Goal: Task Accomplishment & Management: Use online tool/utility

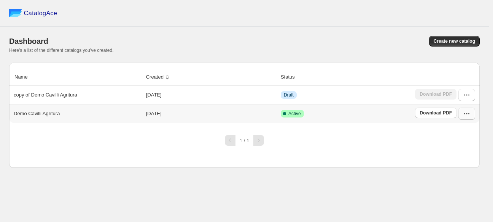
click at [466, 115] on icon "button" at bounding box center [467, 114] width 8 height 8
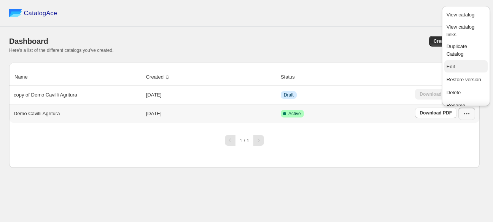
click at [462, 67] on span "Edit" at bounding box center [466, 67] width 39 height 8
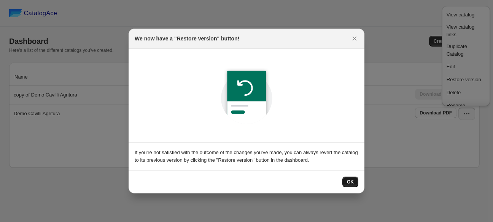
click at [354, 182] on button "OK" at bounding box center [351, 181] width 16 height 11
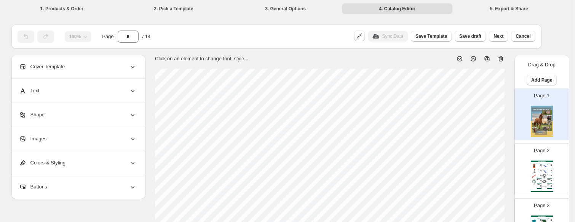
click at [493, 182] on img at bounding box center [544, 181] width 5 height 5
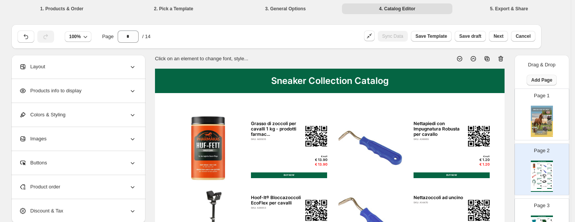
click at [493, 83] on button "Add Page" at bounding box center [542, 80] width 30 height 11
click at [493, 107] on span "Product Grid Page" at bounding box center [540, 109] width 41 height 6
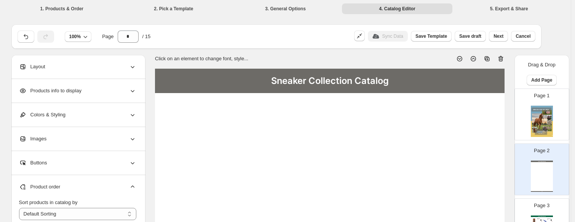
click at [493, 169] on div "Sneaker Collection Catalog Sneaker Collection Catalog | Page undefined" at bounding box center [542, 175] width 22 height 31
click at [65, 72] on div "Layout" at bounding box center [77, 67] width 117 height 24
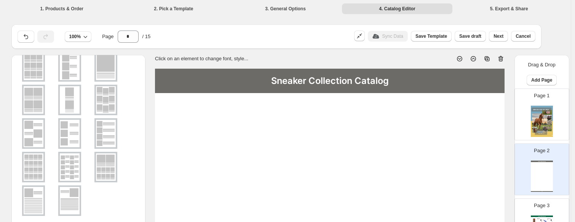
scroll to position [72, 0]
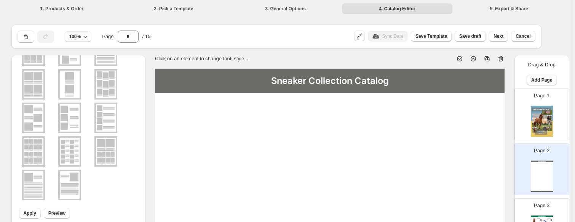
click at [75, 150] on img at bounding box center [70, 150] width 20 height 27
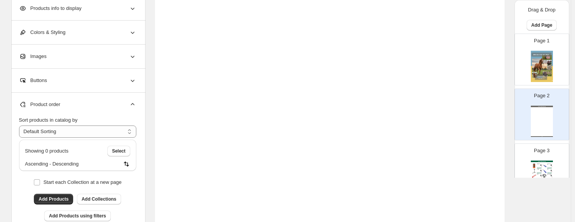
scroll to position [267, 0]
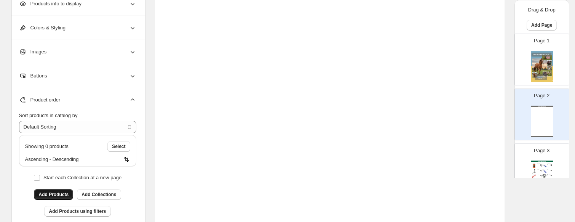
click at [57, 195] on span "Add Products" at bounding box center [53, 194] width 30 height 6
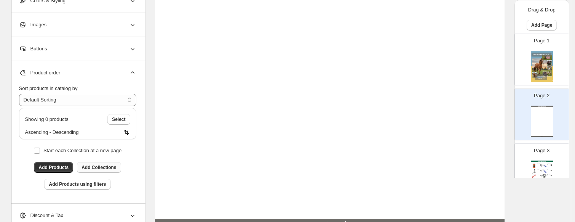
scroll to position [305, 0]
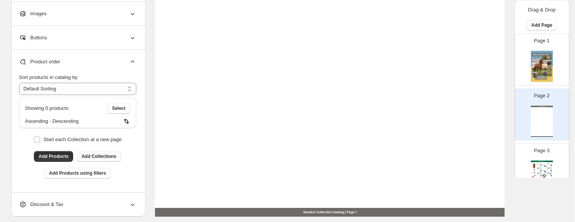
click at [97, 156] on span "Add Collections" at bounding box center [98, 156] width 35 height 6
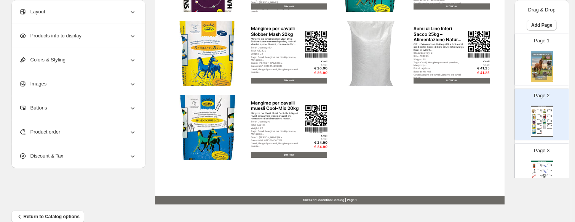
scroll to position [330, 0]
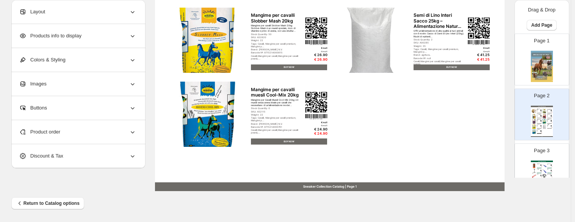
click at [125, 133] on div "Product order" at bounding box center [77, 132] width 117 height 24
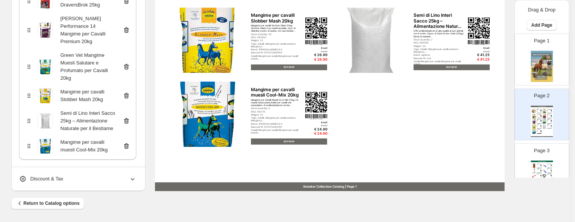
scroll to position [224, 0]
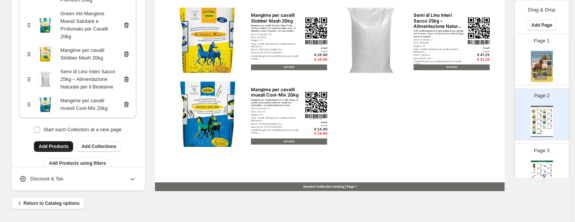
click at [62, 143] on span "Add Products" at bounding box center [53, 146] width 30 height 6
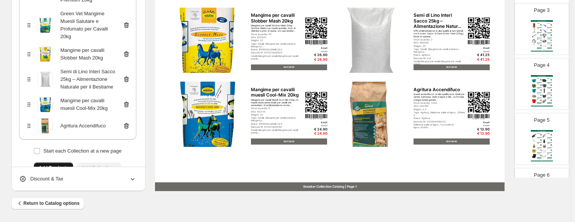
scroll to position [152, 0]
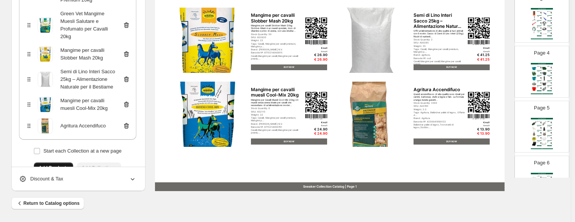
click at [493, 80] on img at bounding box center [544, 78] width 5 height 5
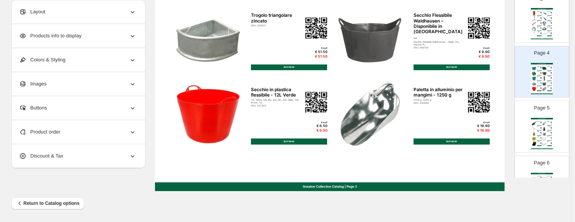
scroll to position [0, 0]
click at [493, 38] on div "Sneaker Collection Catalog | Page undefined" at bounding box center [542, 38] width 22 height 1
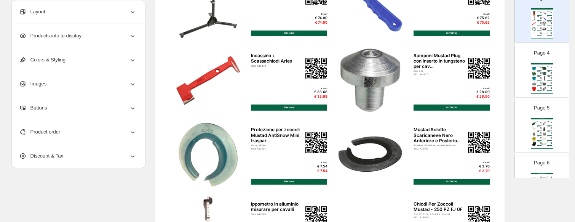
scroll to position [330, 0]
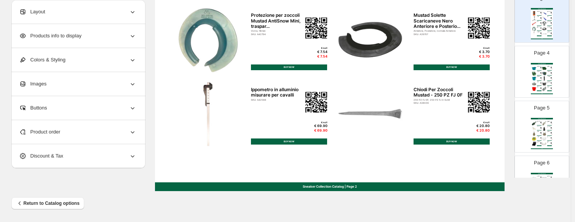
click at [493, 80] on div "BUY NOW" at bounding box center [539, 80] width 5 height 0
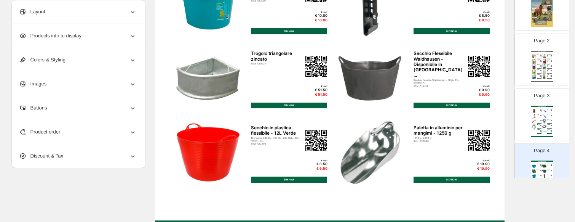
scroll to position [76, 0]
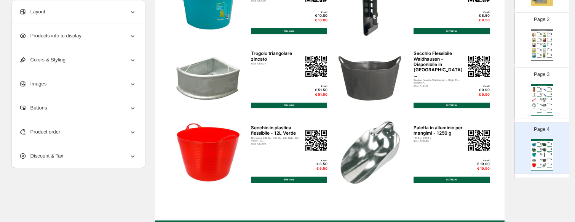
click at [493, 107] on div "BUY NOW" at bounding box center [539, 107] width 5 height 0
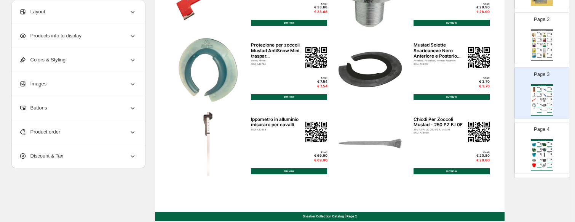
scroll to position [330, 0]
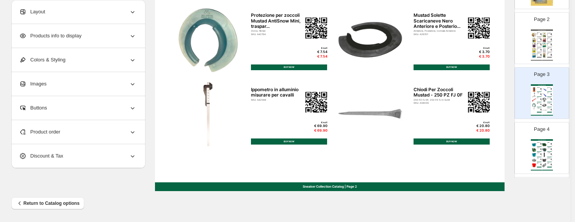
click at [493, 139] on div "Sneaker Collection Catalog" at bounding box center [542, 140] width 22 height 2
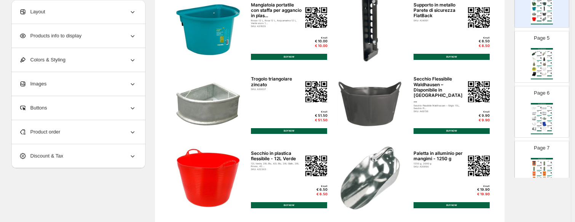
scroll to position [228, 0]
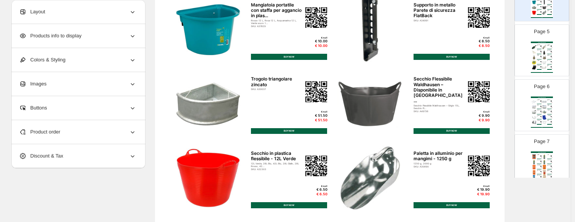
click at [493, 60] on img at bounding box center [544, 62] width 5 height 5
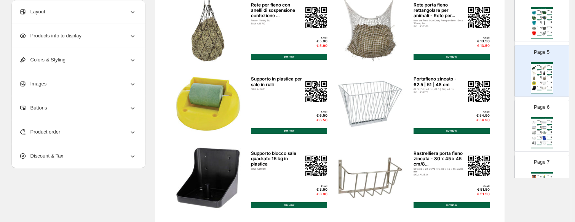
scroll to position [190, 0]
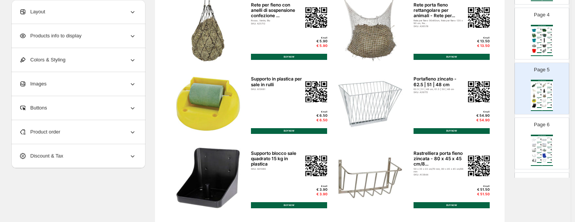
click at [493, 49] on div "Secchio in plastica flessibile - 12L Verde" at bounding box center [538, 49] width 3 height 0
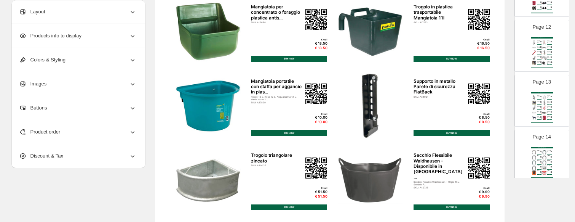
scroll to position [647, 0]
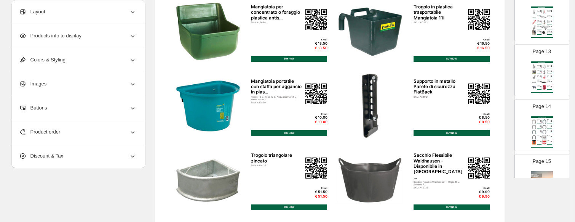
click at [493, 125] on img at bounding box center [544, 127] width 5 height 5
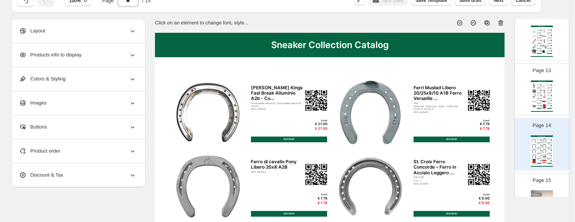
scroll to position [0, 0]
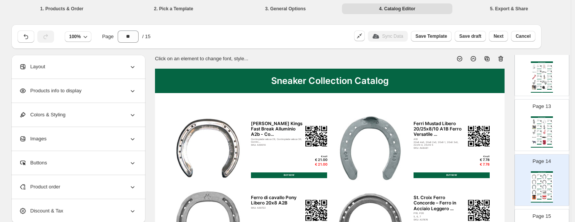
click at [493, 59] on icon at bounding box center [501, 59] width 8 height 8
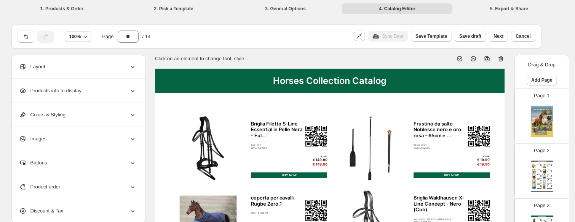
scroll to position [38, 0]
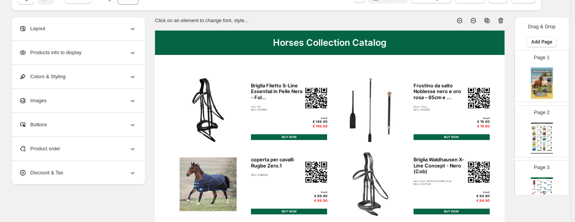
click at [493, 133] on img at bounding box center [544, 133] width 5 height 5
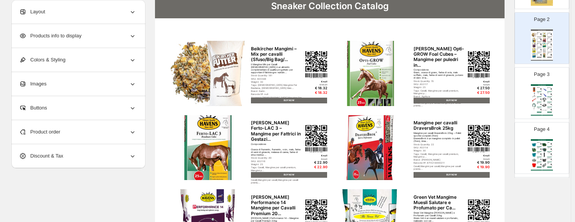
scroll to position [76, 0]
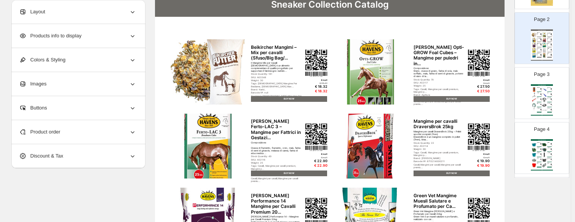
click at [493, 95] on img at bounding box center [544, 95] width 5 height 5
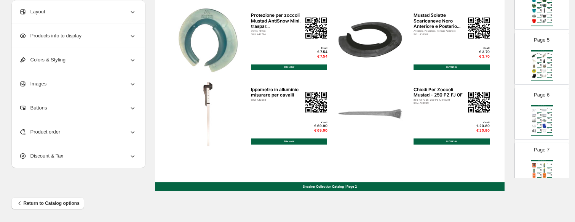
scroll to position [228, 0]
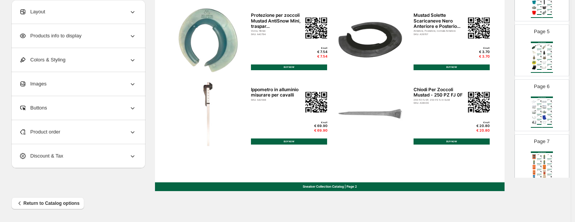
click at [493, 7] on div "Sneaker Collection Catalog Mangiatoia da torneo con staffa per appendere e mani…" at bounding box center [542, 2] width 22 height 31
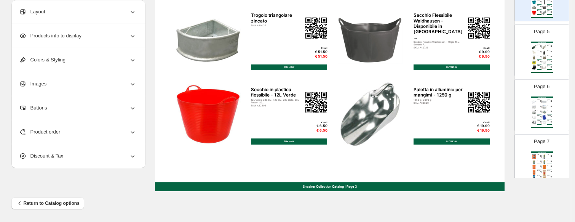
click at [493, 48] on img at bounding box center [544, 47] width 5 height 5
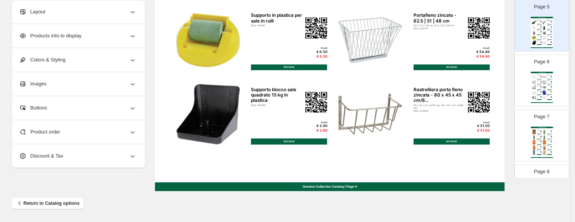
scroll to position [267, 0]
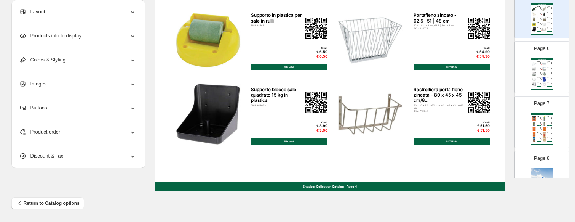
click at [493, 79] on div "Sneaker Collection Catalog Staffa Per Secchio Zincato - Per l'avvitamento su Pe…" at bounding box center [542, 73] width 22 height 31
type input "*"
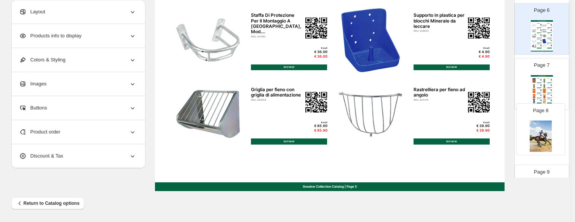
scroll to position [305, 0]
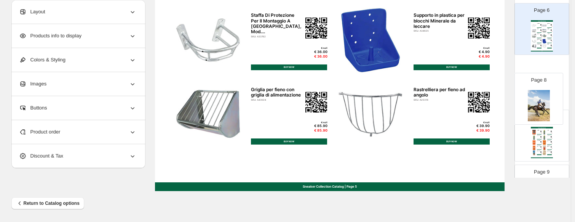
drag, startPoint x: 541, startPoint y: 138, endPoint x: 538, endPoint y: 96, distance: 42.7
click at [493, 96] on div "Page 1 Page 2 Sneaker Collection Catalog Beikircher Mangimi – Mix per cavalli (…" at bounding box center [541, 111] width 55 height 765
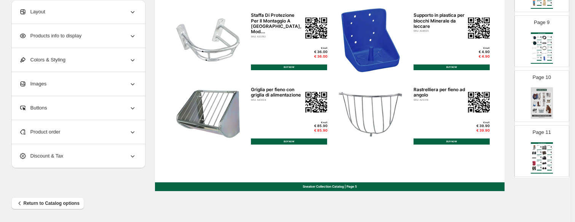
scroll to position [495, 0]
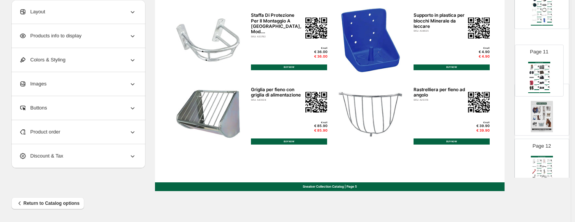
drag, startPoint x: 541, startPoint y: 118, endPoint x: 540, endPoint y: 72, distance: 45.7
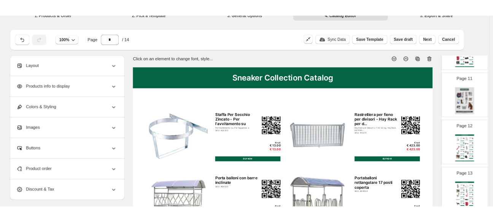
scroll to position [0, 0]
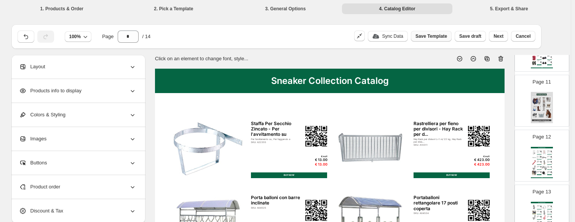
click at [432, 40] on button "Save Template" at bounding box center [431, 36] width 41 height 11
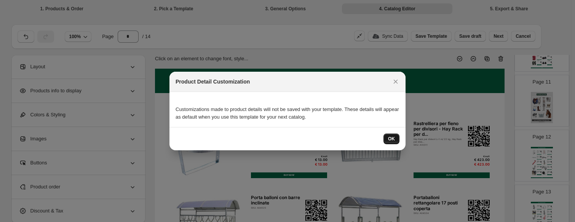
click at [390, 135] on button "OK" at bounding box center [391, 138] width 16 height 11
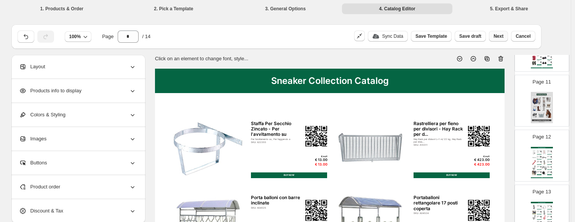
click at [493, 39] on span "Next" at bounding box center [498, 36] width 10 height 6
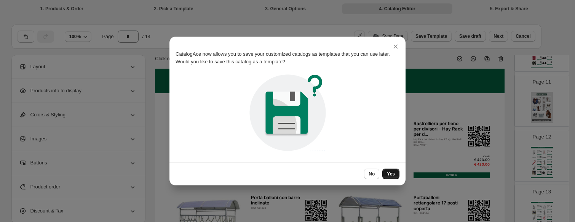
click at [390, 172] on span "Yes" at bounding box center [391, 174] width 8 height 6
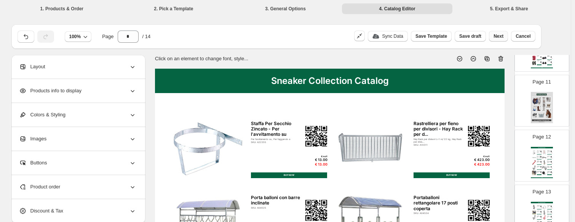
click at [493, 36] on span "Next" at bounding box center [498, 36] width 10 height 6
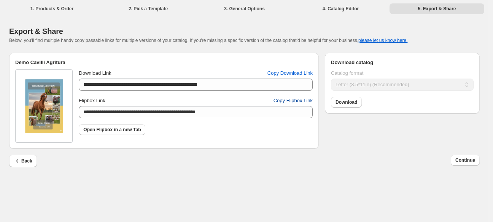
click at [286, 103] on span "Copy Flipbox Link" at bounding box center [293, 101] width 39 height 8
click at [16, 158] on icon "button" at bounding box center [18, 161] width 8 height 8
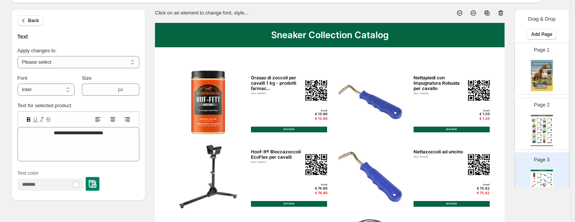
scroll to position [38, 0]
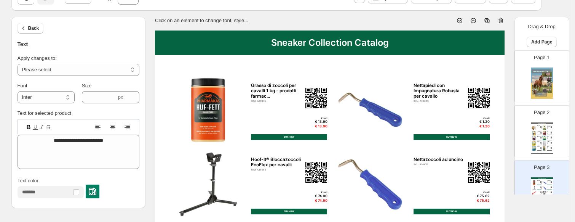
click at [190, 43] on div "Sneaker Collection Catalog" at bounding box center [330, 42] width 350 height 24
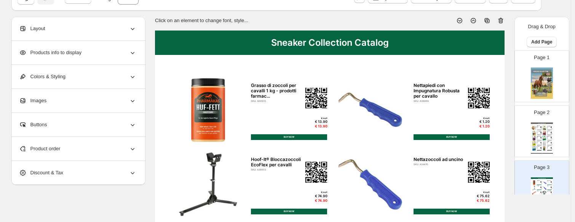
click at [79, 73] on div "Colors & Styling" at bounding box center [77, 77] width 117 height 24
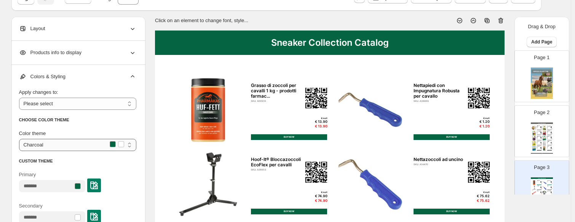
click at [80, 147] on select "**********" at bounding box center [77, 145] width 117 height 12
click at [79, 144] on select "**********" at bounding box center [77, 145] width 117 height 12
click at [59, 188] on input "Primary" at bounding box center [46, 186] width 54 height 12
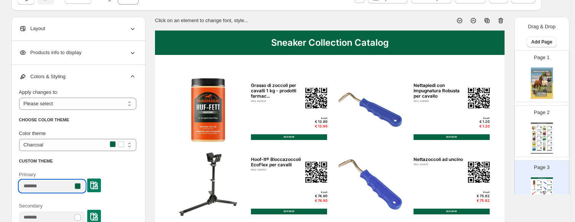
click at [54, 188] on input "Primary" at bounding box center [46, 186] width 54 height 12
click at [53, 187] on input "Primary" at bounding box center [46, 186] width 54 height 12
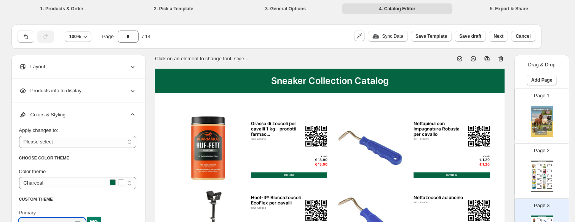
scroll to position [10, 0]
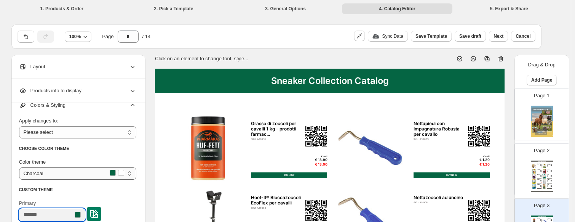
click at [57, 177] on select "**********" at bounding box center [77, 173] width 117 height 12
click at [62, 178] on select "**********" at bounding box center [77, 173] width 117 height 12
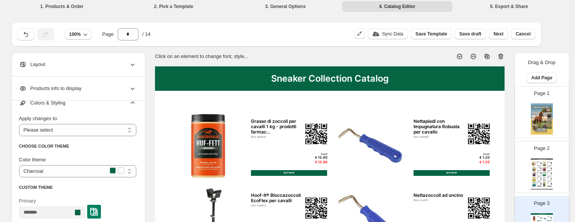
scroll to position [38, 0]
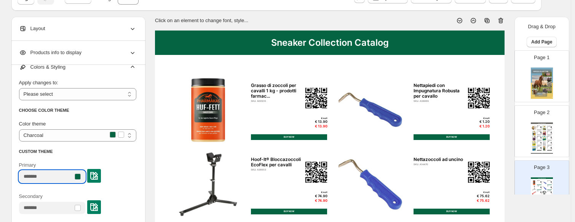
drag, startPoint x: 44, startPoint y: 176, endPoint x: 49, endPoint y: 180, distance: 6.8
click at [44, 176] on input "Primary" at bounding box center [46, 176] width 54 height 12
click at [101, 179] on div at bounding box center [94, 176] width 14 height 14
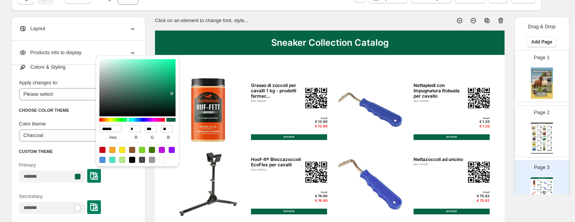
click at [110, 127] on input "******" at bounding box center [110, 128] width 22 height 7
click at [18, 123] on div "**********" at bounding box center [78, 153] width 134 height 177
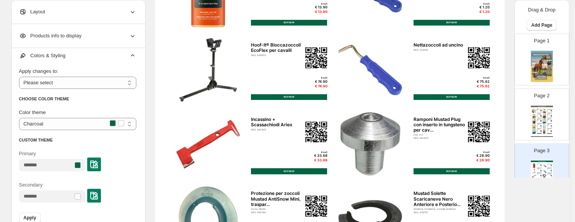
scroll to position [0, 0]
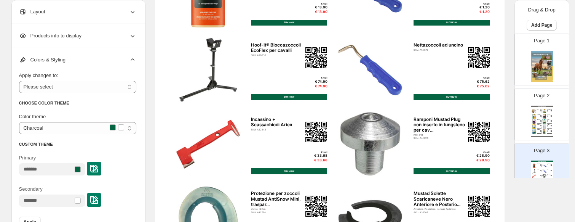
click at [109, 40] on div "Products info to display" at bounding box center [77, 36] width 117 height 24
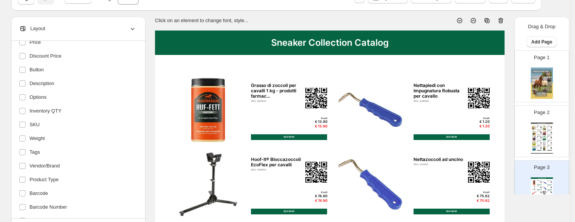
scroll to position [22, 0]
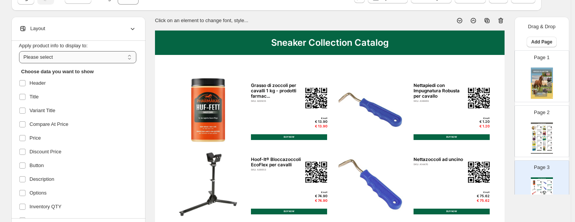
click at [125, 54] on select "**********" at bounding box center [77, 57] width 117 height 12
select select "*********"
click at [21, 51] on select "**********" at bounding box center [77, 57] width 117 height 12
click at [51, 88] on label "Header" at bounding box center [76, 83] width 115 height 12
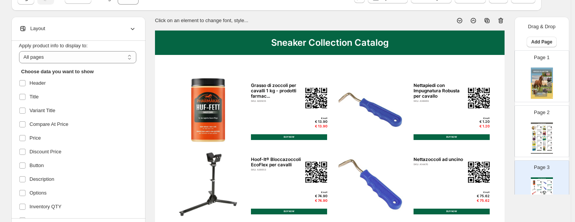
drag, startPoint x: 56, startPoint y: 153, endPoint x: 54, endPoint y: 158, distance: 5.3
click at [54, 153] on span "Discount Price" at bounding box center [46, 152] width 32 height 8
click at [53, 148] on span "Discount Price" at bounding box center [46, 152] width 32 height 8
click at [50, 176] on span "Description" at bounding box center [42, 179] width 25 height 8
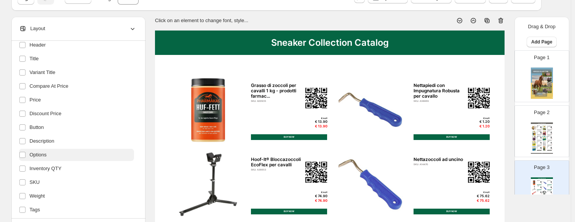
click at [55, 152] on label "Options" at bounding box center [76, 154] width 115 height 12
drag, startPoint x: 56, startPoint y: 171, endPoint x: 55, endPoint y: 188, distance: 17.6
click at [56, 171] on span "Inventory QTY" at bounding box center [46, 168] width 32 height 8
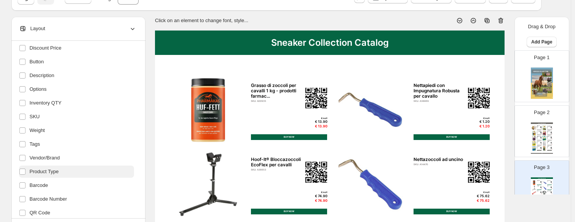
scroll to position [137, 0]
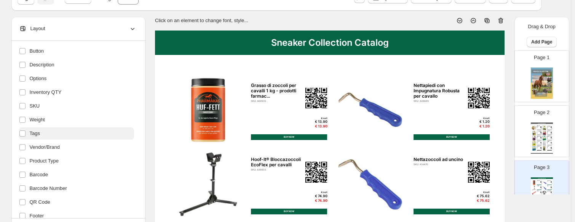
drag, startPoint x: 44, startPoint y: 118, endPoint x: 38, endPoint y: 130, distance: 13.6
click at [44, 118] on span "Weight" at bounding box center [37, 120] width 15 height 8
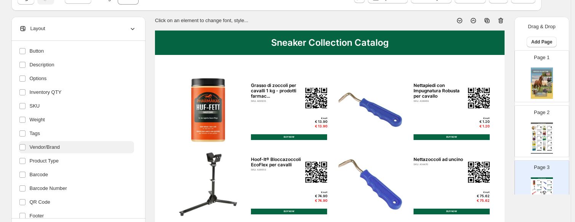
drag, startPoint x: 35, startPoint y: 137, endPoint x: 35, endPoint y: 145, distance: 8.4
click at [35, 138] on label "Tags" at bounding box center [76, 133] width 115 height 12
click at [34, 146] on span "Vendor/Brand" at bounding box center [45, 147] width 30 height 8
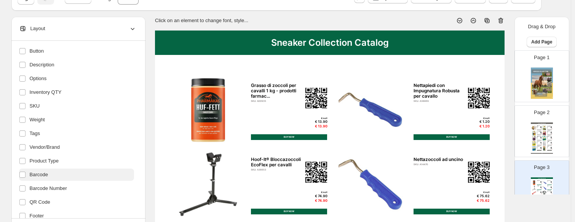
drag, startPoint x: 56, startPoint y: 164, endPoint x: 56, endPoint y: 174, distance: 10.3
click at [56, 166] on label "Product Type" at bounding box center [76, 161] width 115 height 12
click at [51, 172] on label "Barcode" at bounding box center [76, 174] width 115 height 12
click at [48, 172] on span "Barcode" at bounding box center [39, 175] width 18 height 8
drag, startPoint x: 43, startPoint y: 174, endPoint x: 42, endPoint y: 180, distance: 5.7
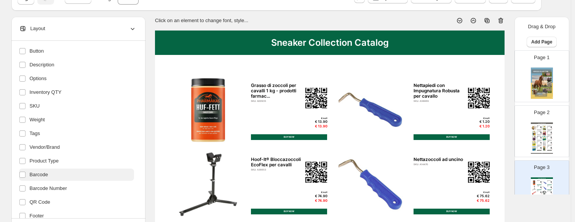
click at [42, 178] on span "Barcode" at bounding box center [39, 175] width 18 height 8
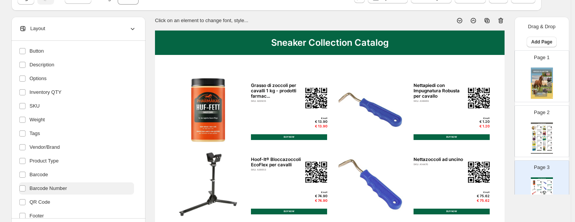
click at [43, 185] on span "Barcode Number" at bounding box center [48, 188] width 37 height 8
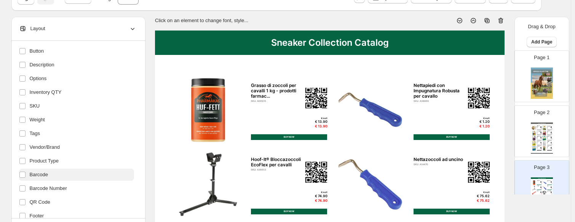
click at [42, 171] on span "Barcode" at bounding box center [39, 175] width 18 height 8
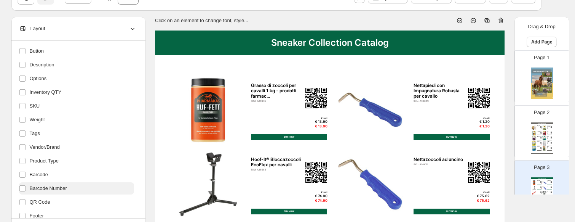
drag, startPoint x: 43, startPoint y: 185, endPoint x: 62, endPoint y: 182, distance: 19.0
click at [42, 186] on span "Barcode Number" at bounding box center [48, 188] width 37 height 8
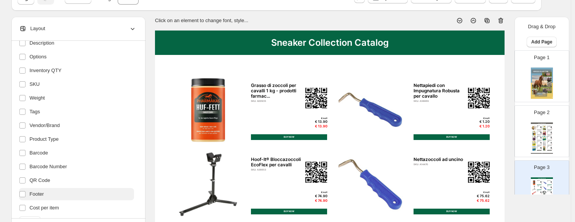
scroll to position [175, 0]
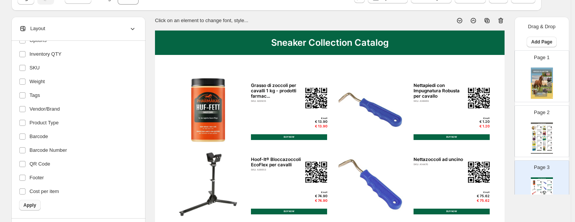
click at [34, 205] on span "Apply" at bounding box center [30, 205] width 13 height 6
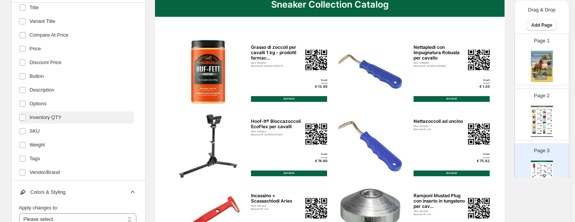
scroll to position [61, 0]
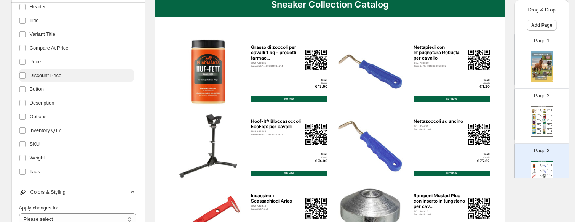
click at [46, 78] on span "Discount Price" at bounding box center [46, 76] width 32 height 8
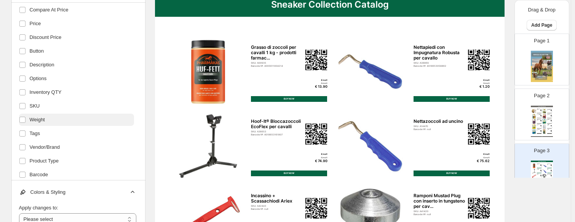
scroll to position [175, 0]
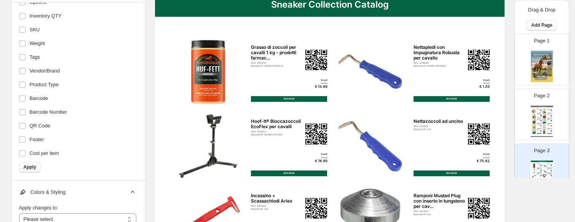
click at [30, 166] on span "Apply" at bounding box center [30, 167] width 13 height 6
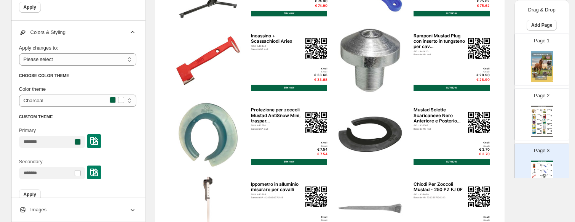
scroll to position [224, 0]
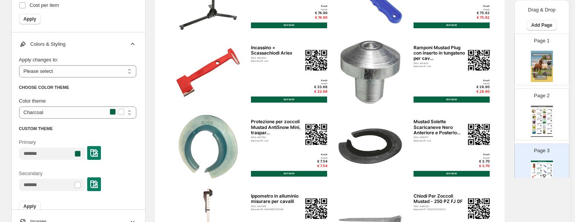
click at [134, 45] on icon at bounding box center [133, 44] width 8 height 8
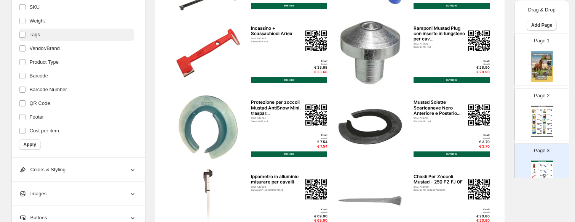
scroll to position [300, 0]
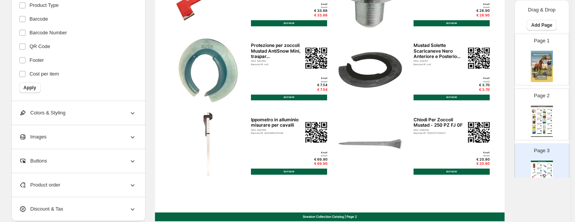
click at [90, 112] on div "Colors & Styling" at bounding box center [77, 113] width 117 height 24
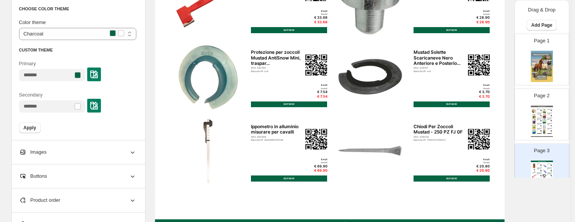
scroll to position [338, 0]
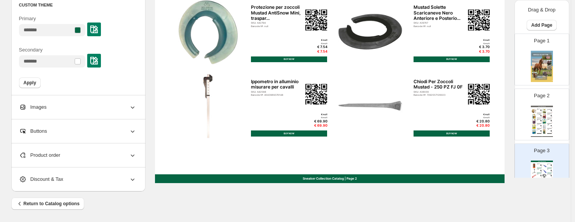
click at [545, 117] on img at bounding box center [544, 116] width 5 height 5
type input "*"
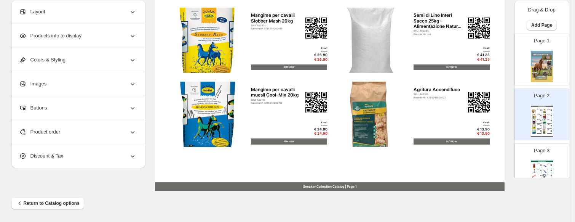
scroll to position [0, 0]
click at [177, 185] on div "Sneaker Collection Catalog | Page 1" at bounding box center [330, 186] width 350 height 9
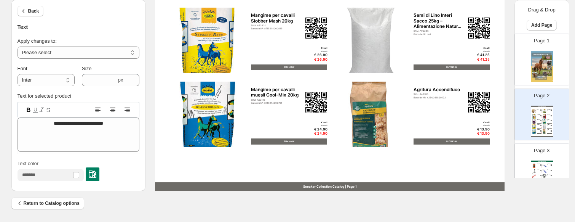
click at [32, 29] on div "Text" at bounding box center [79, 27] width 122 height 8
click at [22, 10] on icon "button" at bounding box center [24, 11] width 8 height 8
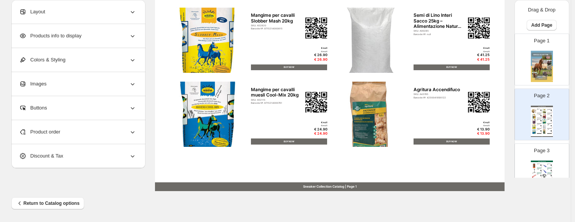
click at [73, 66] on div "Colors & Styling" at bounding box center [77, 60] width 117 height 24
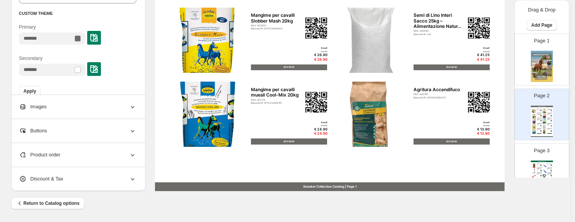
click at [81, 40] on div at bounding box center [78, 38] width 6 height 6
click at [52, 42] on input "Primary" at bounding box center [46, 38] width 54 height 12
click at [98, 39] on img at bounding box center [94, 38] width 8 height 8
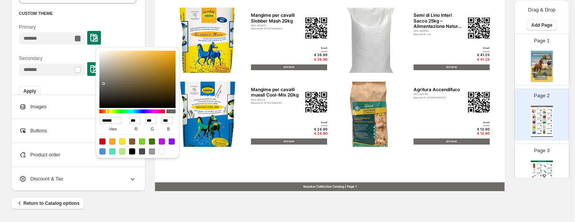
click at [110, 118] on input "******" at bounding box center [110, 120] width 22 height 7
paste input
type input "******"
type input "*"
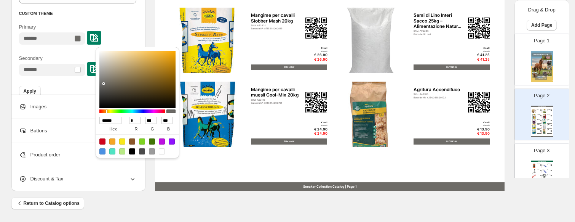
type input "***"
type input "**"
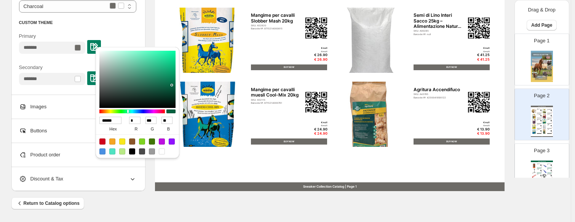
type input "******"
click at [125, 39] on div "Primary" at bounding box center [77, 42] width 117 height 21
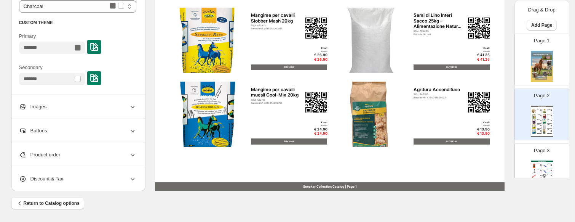
click at [81, 47] on div at bounding box center [78, 48] width 6 height 6
click at [98, 46] on img at bounding box center [94, 47] width 8 height 8
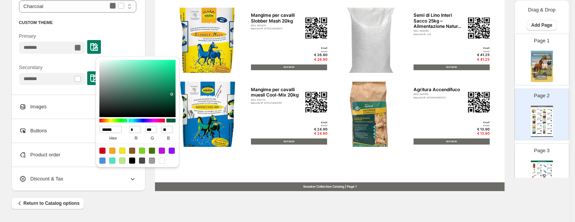
click at [112, 130] on input "******" at bounding box center [110, 129] width 22 height 7
click at [123, 139] on label "hex" at bounding box center [113, 138] width 28 height 10
click at [121, 133] on input "******" at bounding box center [110, 129] width 22 height 7
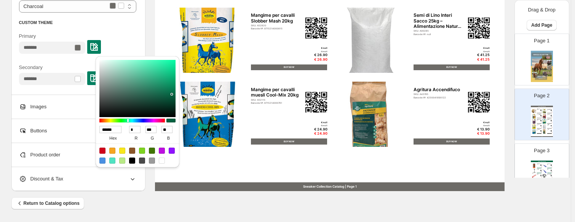
click at [123, 139] on label "hex" at bounding box center [113, 138] width 28 height 10
click at [121, 133] on input "******" at bounding box center [110, 129] width 22 height 7
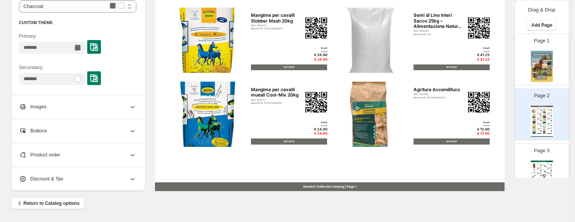
click at [120, 58] on div "Secondary" at bounding box center [77, 72] width 117 height 31
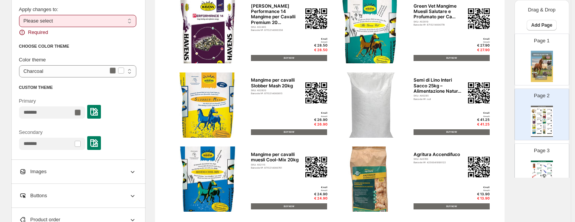
scroll to position [254, 0]
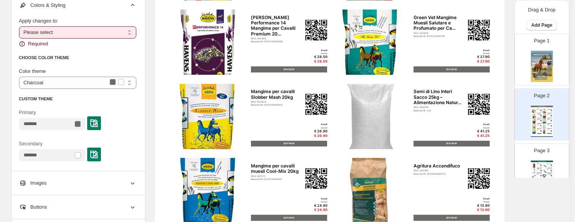
click at [77, 32] on select "**********" at bounding box center [77, 32] width 117 height 12
select select "**********"
click at [21, 26] on select "**********" at bounding box center [77, 32] width 117 height 12
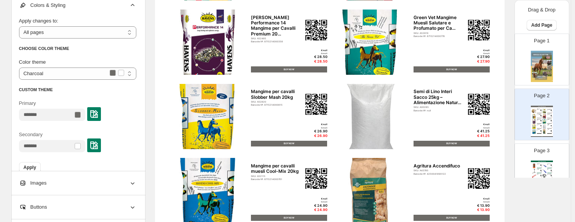
click at [98, 115] on img at bounding box center [94, 114] width 8 height 8
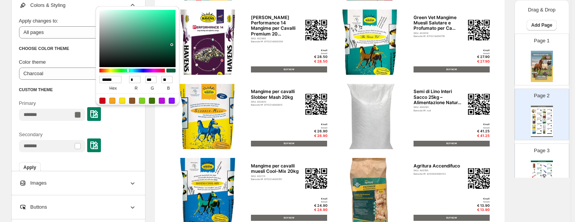
click at [107, 80] on input "******" at bounding box center [110, 79] width 22 height 7
click at [124, 142] on div "Secondary" at bounding box center [77, 141] width 117 height 21
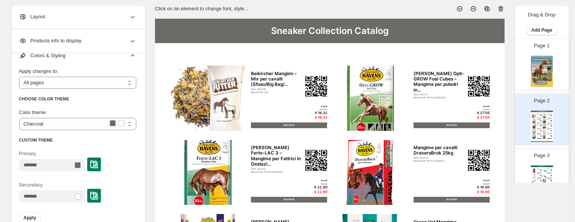
scroll to position [0, 0]
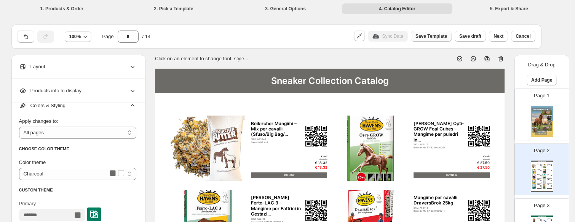
click at [439, 37] on span "Save Template" at bounding box center [431, 36] width 32 height 6
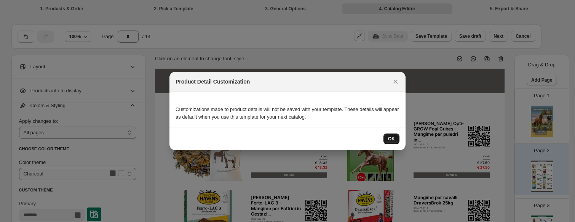
click at [388, 139] on button "OK" at bounding box center [391, 138] width 16 height 11
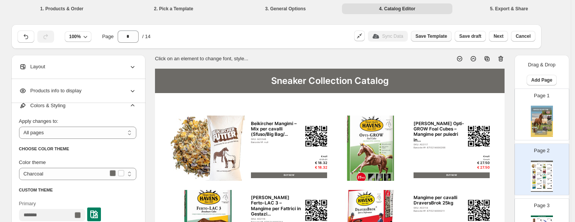
click at [437, 35] on span "Save Template" at bounding box center [431, 36] width 32 height 6
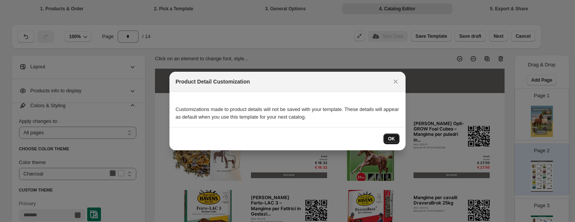
click at [395, 140] on button "OK" at bounding box center [391, 138] width 16 height 11
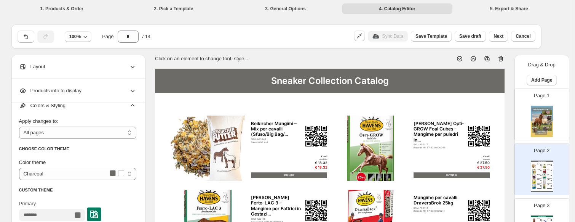
click at [244, 59] on p "Click on an element to change font, style..." at bounding box center [201, 59] width 93 height 8
click at [229, 62] on p "Click on an element to change font, style..." at bounding box center [201, 59] width 93 height 8
click at [228, 85] on div "Sneaker Collection Catalog" at bounding box center [330, 81] width 350 height 24
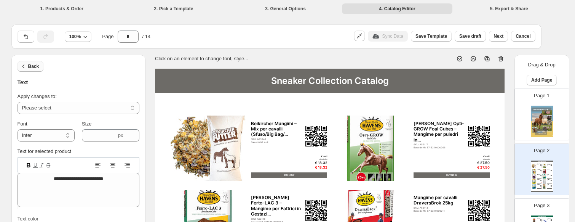
click at [34, 65] on span "Back" at bounding box center [33, 66] width 11 height 6
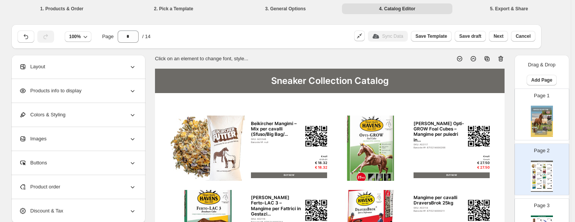
click at [85, 113] on div "Colors & Styling" at bounding box center [77, 115] width 117 height 24
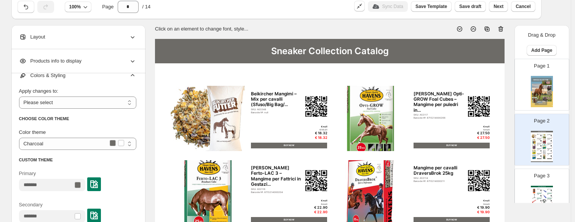
scroll to position [38, 0]
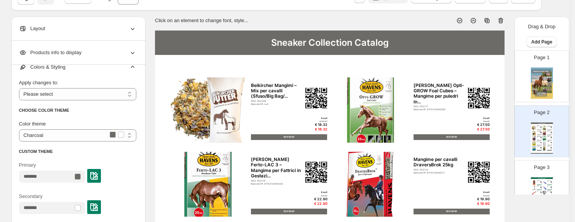
click at [98, 173] on img at bounding box center [94, 176] width 8 height 8
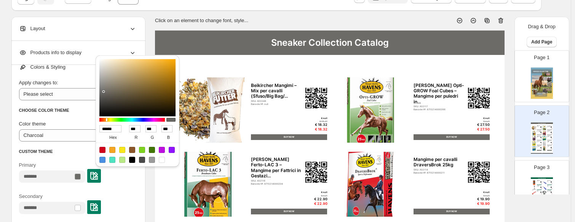
click at [114, 128] on input "******" at bounding box center [110, 128] width 22 height 7
paste input
type input "******"
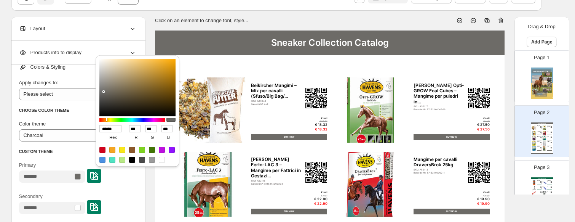
type input "*"
type input "***"
type input "**"
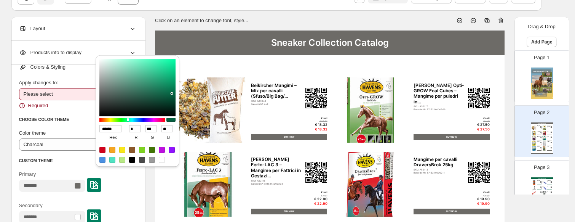
type input "******"
click at [65, 95] on select "**********" at bounding box center [77, 94] width 117 height 12
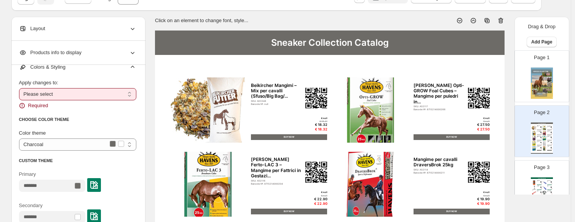
select select "**********"
click at [21, 88] on select "**********" at bounding box center [77, 94] width 117 height 12
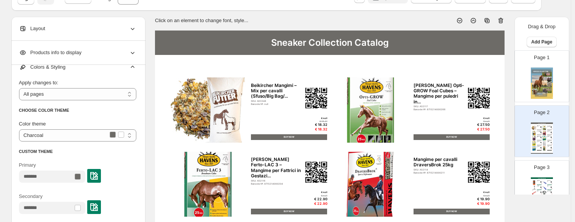
click at [98, 174] on img at bounding box center [94, 176] width 8 height 8
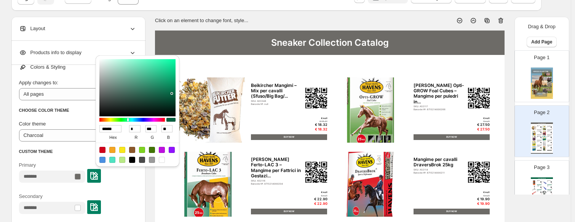
click at [107, 129] on input "******" at bounding box center [110, 128] width 22 height 7
click at [83, 145] on div "**********" at bounding box center [77, 167] width 117 height 134
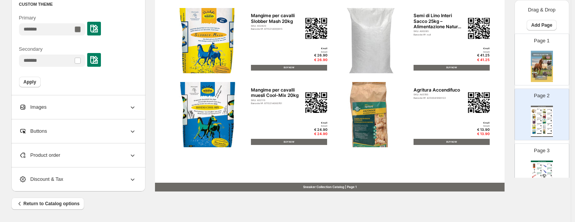
scroll to position [330, 0]
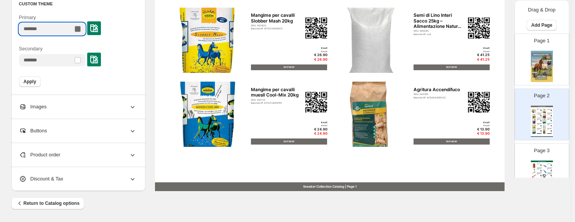
click at [55, 32] on input "Primary" at bounding box center [46, 29] width 54 height 12
click at [81, 29] on div at bounding box center [78, 29] width 6 height 6
click at [98, 27] on img at bounding box center [94, 28] width 8 height 8
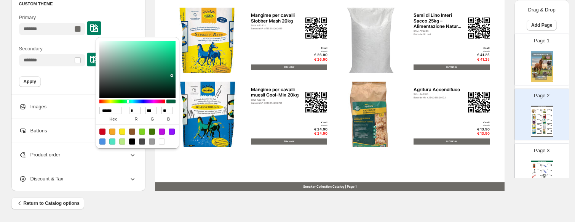
click at [110, 114] on label "hex" at bounding box center [113, 119] width 28 height 10
click at [110, 114] on input "******" at bounding box center [110, 110] width 22 height 7
click at [111, 111] on input "******" at bounding box center [110, 110] width 22 height 7
click at [160, 122] on div "** b" at bounding box center [167, 115] width 16 height 18
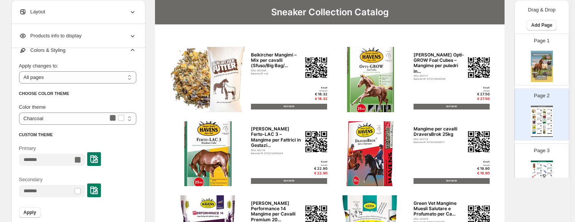
scroll to position [26, 0]
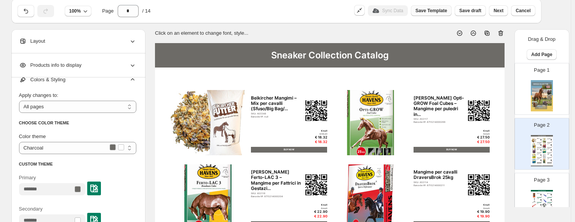
click at [433, 9] on span "Save Template" at bounding box center [431, 11] width 32 height 6
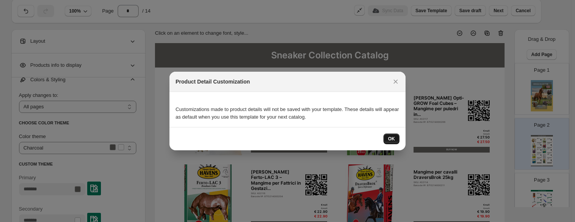
click at [395, 138] on button "OK" at bounding box center [391, 138] width 16 height 11
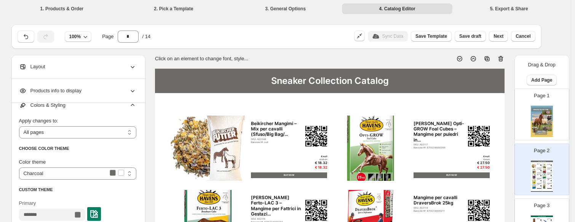
scroll to position [26, 0]
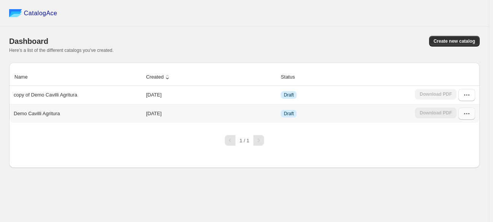
click at [471, 114] on icon "button" at bounding box center [467, 114] width 8 height 8
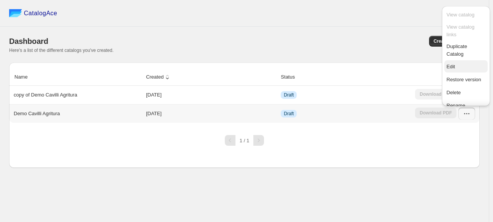
click at [456, 61] on button "Edit" at bounding box center [466, 66] width 43 height 12
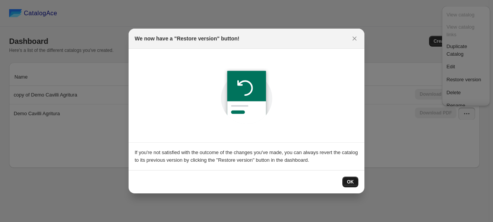
click at [345, 182] on button "OK" at bounding box center [351, 181] width 16 height 11
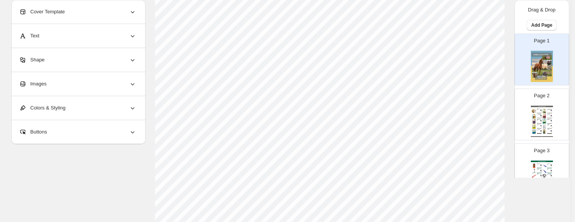
scroll to position [114, 0]
click at [493, 109] on div "[PERSON_NAME] Opti-GROW Foal Cubes – Mangime per puledri in..." at bounding box center [548, 109] width 3 height 1
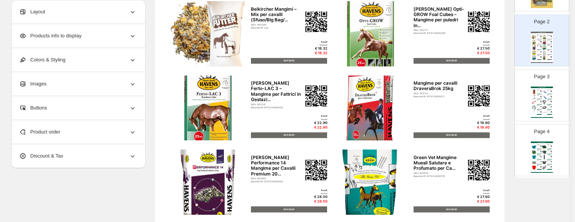
scroll to position [0, 0]
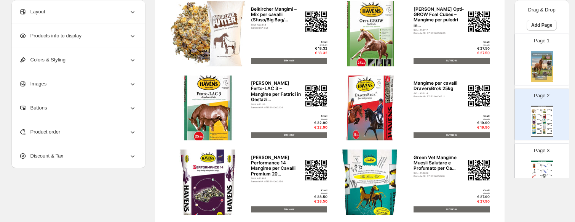
click at [493, 126] on div "Page 2 Sneaker Collection Catalog Beikircher Mangimi – Mix per cavalli (Sfuso/B…" at bounding box center [539, 111] width 48 height 51
click at [493, 169] on img at bounding box center [544, 171] width 5 height 5
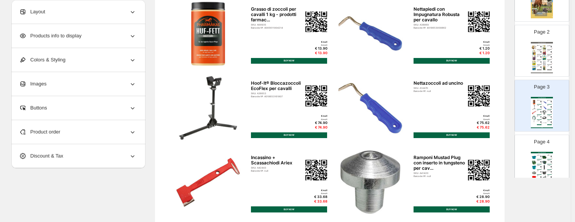
scroll to position [76, 0]
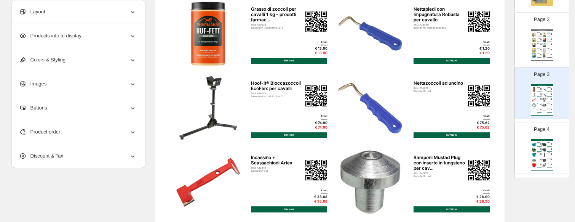
click at [493, 46] on img at bounding box center [544, 45] width 5 height 5
type input "*"
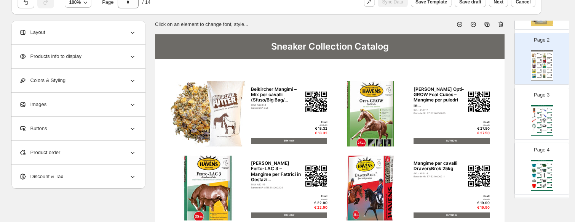
scroll to position [0, 0]
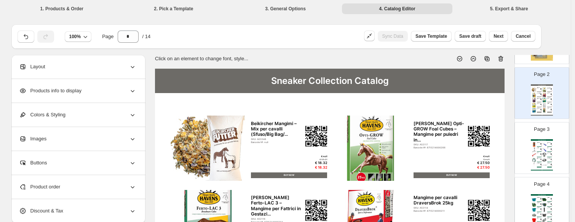
click at [237, 80] on div "Sneaker Collection Catalog" at bounding box center [330, 81] width 350 height 24
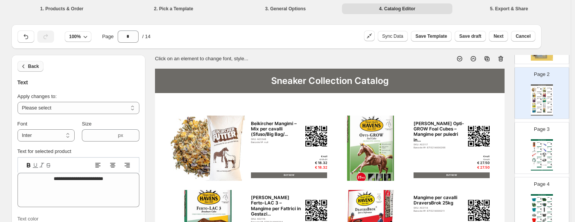
click at [27, 69] on icon "button" at bounding box center [24, 66] width 8 height 8
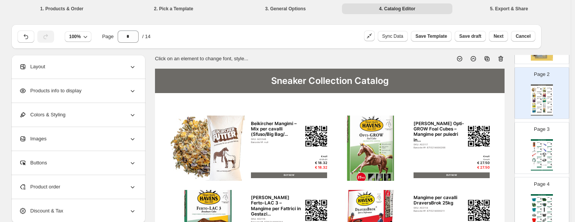
click at [58, 112] on span "Colors & Styling" at bounding box center [42, 115] width 46 height 8
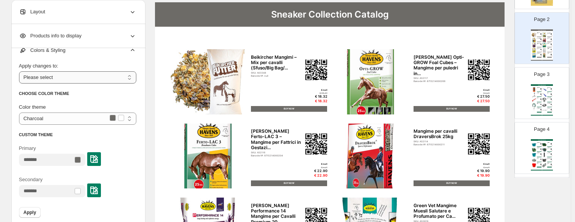
scroll to position [76, 0]
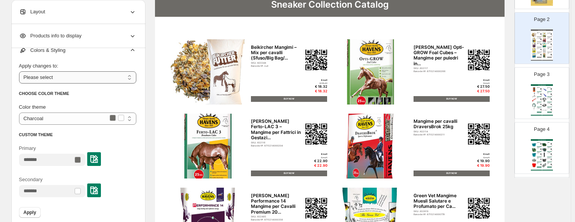
click at [73, 72] on select "**********" at bounding box center [77, 77] width 117 height 12
click at [21, 71] on select "**********" at bounding box center [77, 77] width 117 height 12
click at [81, 160] on div at bounding box center [78, 159] width 6 height 6
click at [67, 76] on select "**********" at bounding box center [77, 77] width 117 height 12
click at [21, 71] on select "**********" at bounding box center [77, 77] width 117 height 12
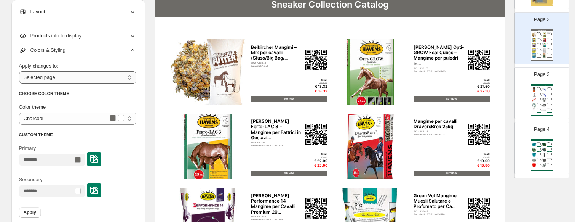
click at [65, 75] on select "**********" at bounding box center [77, 77] width 117 height 12
select select "**********"
click at [21, 71] on select "**********" at bounding box center [77, 77] width 117 height 12
click at [98, 160] on img at bounding box center [94, 159] width 8 height 8
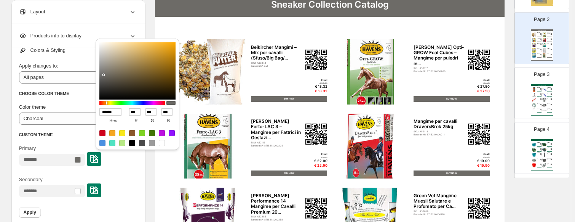
click at [111, 113] on input "******" at bounding box center [110, 111] width 22 height 7
paste input
type input "******"
type input "*"
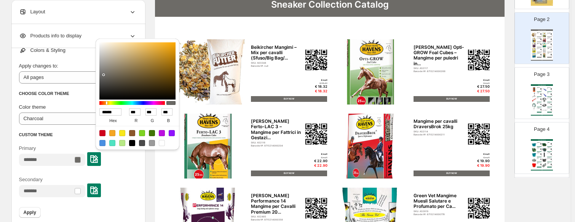
type input "***"
type input "**"
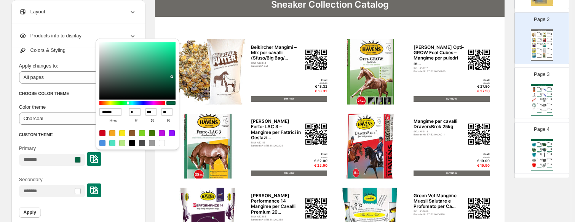
type input "******"
click at [120, 164] on div "Primary" at bounding box center [77, 154] width 117 height 21
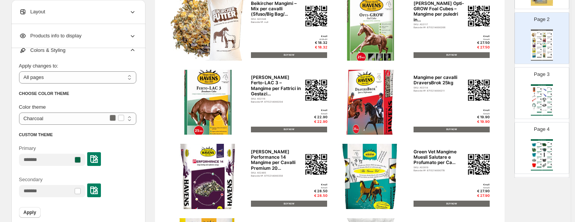
scroll to position [190, 0]
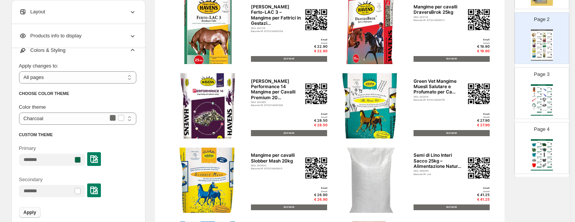
click at [31, 215] on button "Apply" at bounding box center [30, 212] width 22 height 11
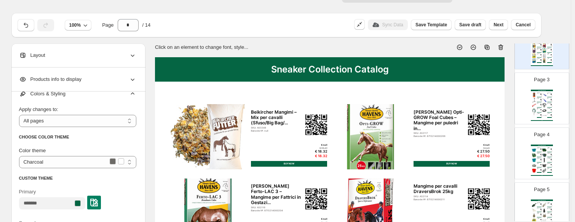
scroll to position [0, 0]
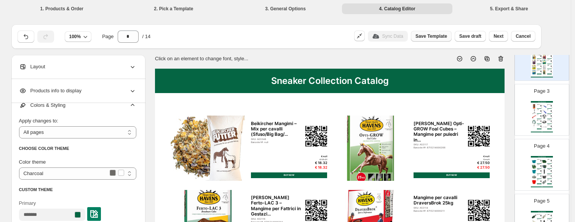
click at [438, 37] on span "Save Template" at bounding box center [431, 36] width 32 height 6
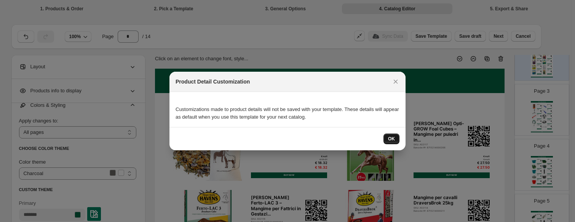
click at [389, 138] on span "OK" at bounding box center [391, 139] width 7 height 6
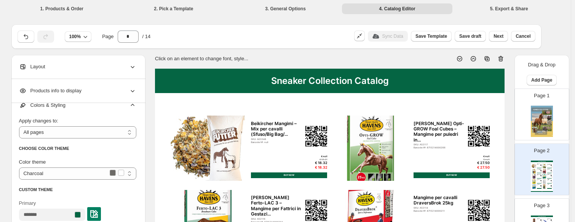
click at [493, 120] on img at bounding box center [542, 120] width 22 height 31
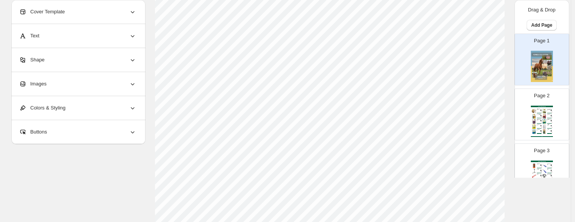
scroll to position [330, 0]
click at [493, 118] on img at bounding box center [544, 116] width 5 height 5
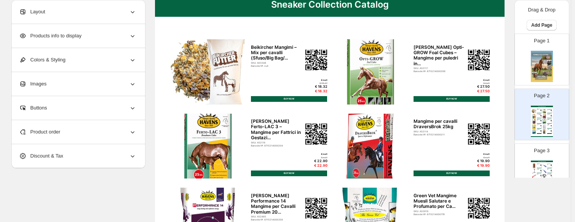
scroll to position [0, 0]
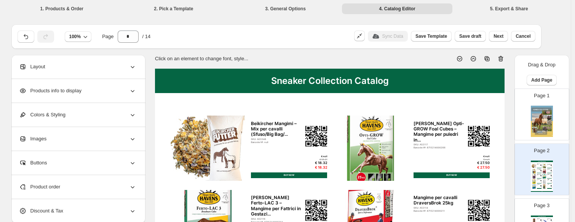
click at [493, 182] on img at bounding box center [544, 181] width 5 height 5
click at [57, 182] on div "Product order" at bounding box center [77, 187] width 117 height 24
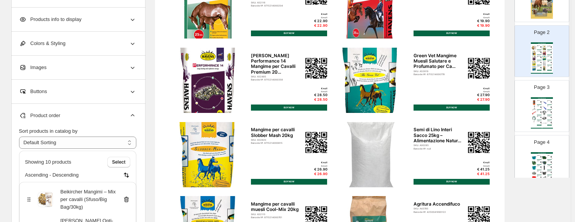
scroll to position [76, 0]
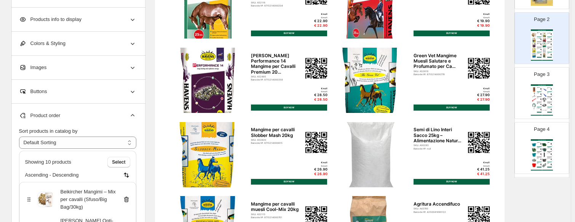
click at [493, 99] on img at bounding box center [541, 99] width 2 height 2
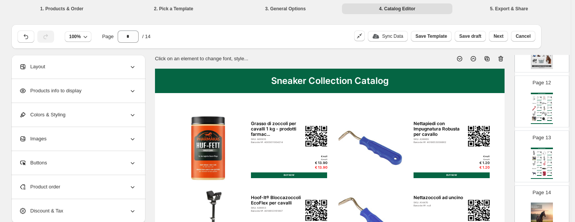
scroll to position [638, 0]
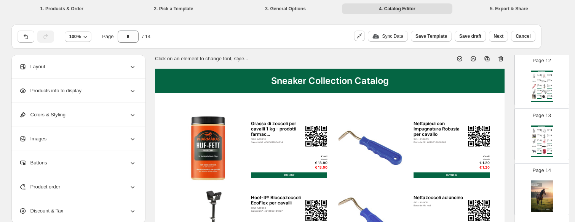
click at [493, 149] on div "Coperta Per Il Trasporto E Antisudore Fleece Classic..." at bounding box center [538, 150] width 3 height 2
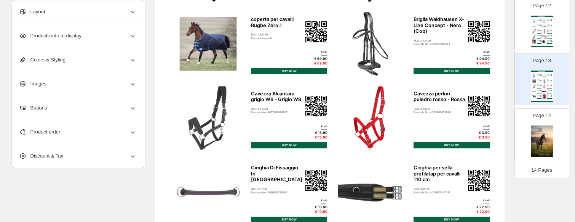
scroll to position [190, 0]
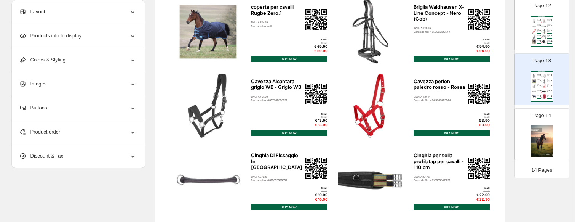
click at [493, 42] on div "Barcode No: 4057962184039" at bounding box center [538, 42] width 3 height 0
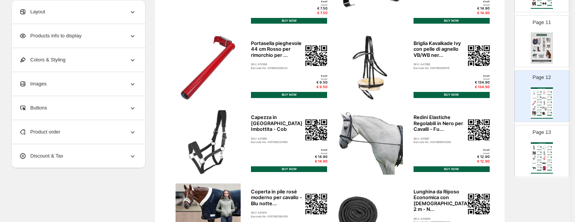
scroll to position [562, 0]
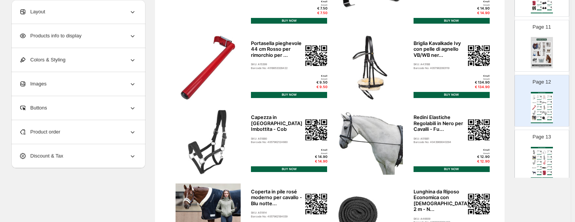
click at [493, 55] on img at bounding box center [542, 52] width 22 height 31
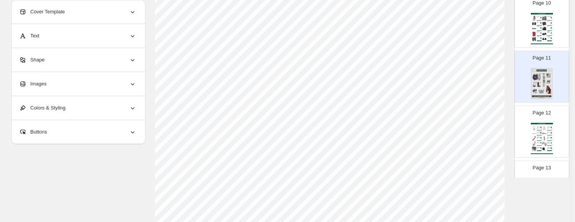
scroll to position [486, 0]
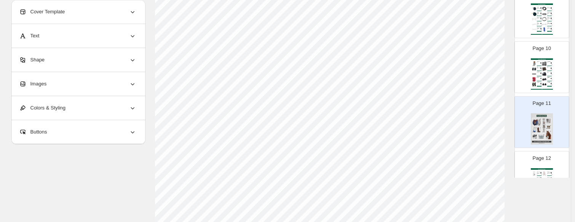
click at [493, 76] on div "BUY NOW" at bounding box center [539, 76] width 5 height 0
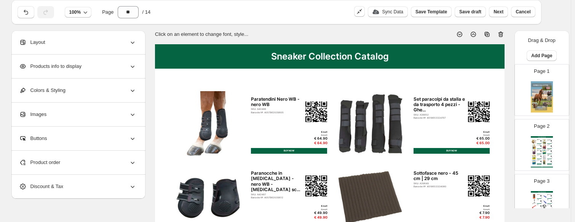
scroll to position [76, 0]
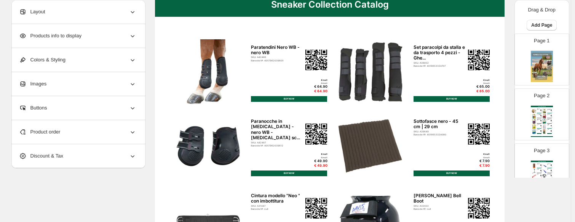
click at [493, 112] on img at bounding box center [534, 111] width 5 height 5
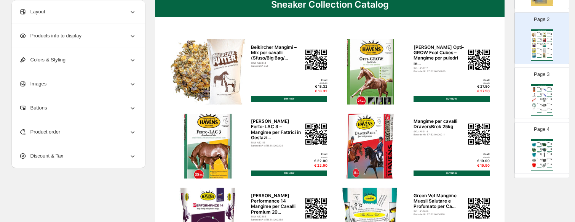
click at [493, 102] on img at bounding box center [534, 99] width 5 height 5
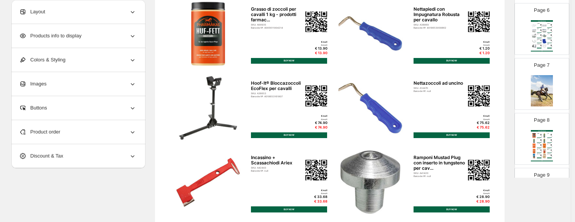
scroll to position [343, 0]
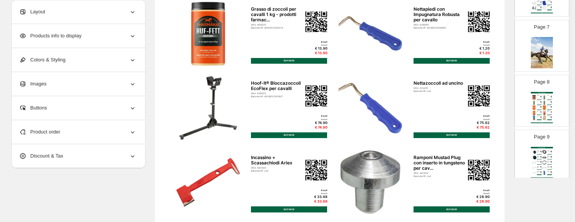
click at [493, 109] on div "Sneaker Collection Catalog Aglio naturale Pharmakas Fitform cavallo SKU: A13446…" at bounding box center [542, 107] width 22 height 31
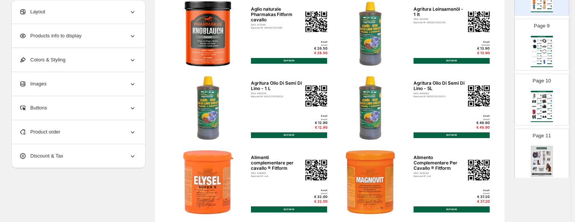
scroll to position [457, 0]
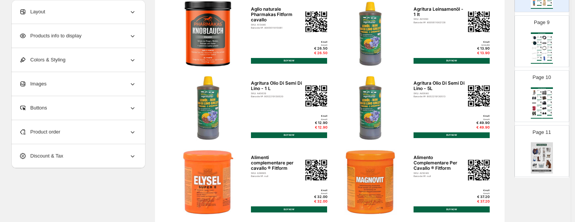
click at [493, 104] on div "Sneaker Collection Catalog Paratendini Nero WB - nero WB SKU: A42486 Barcode №:…" at bounding box center [542, 102] width 22 height 31
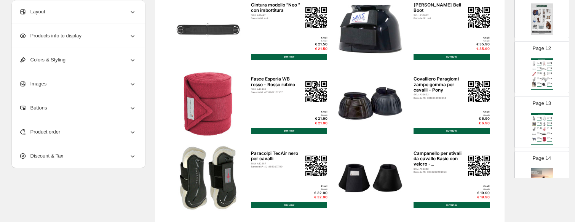
scroll to position [609, 0]
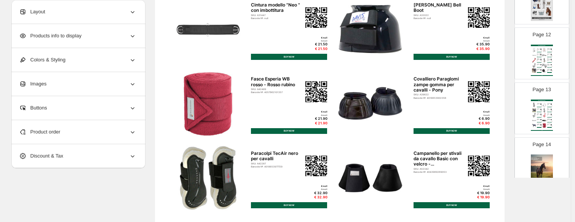
click at [493, 123] on img at bounding box center [544, 125] width 5 height 5
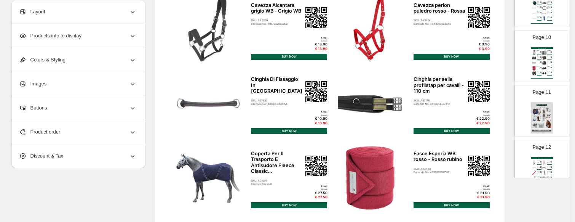
scroll to position [495, 0]
click at [493, 69] on img at bounding box center [544, 70] width 5 height 5
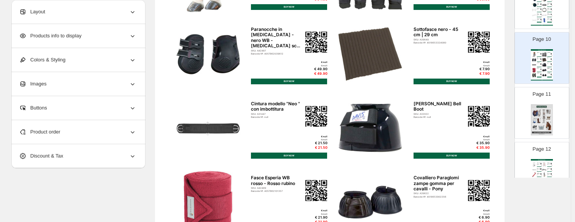
scroll to position [114, 0]
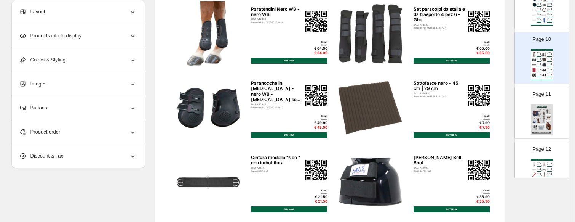
drag, startPoint x: 430, startPoint y: 83, endPoint x: 421, endPoint y: 110, distance: 28.3
click at [421, 110] on div "Sneaker Collection Catalog Paratendini Nero WB - nero WB SKU: A42486 Barcode №:…" at bounding box center [330, 180] width 350 height 452
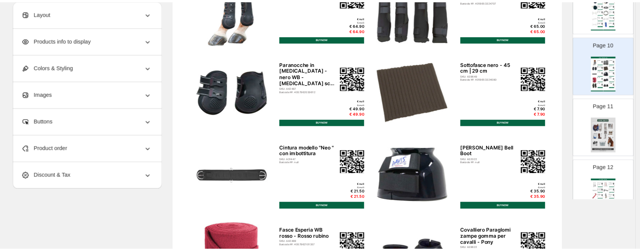
scroll to position [152, 0]
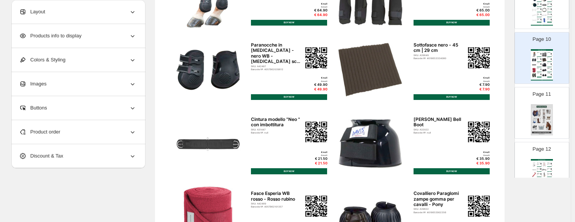
click at [429, 93] on div "Sneaker Collection Catalog Paratendini Nero WB - nero WB SKU: A42486 Barcode №:…" at bounding box center [330, 142] width 350 height 452
click at [429, 98] on div "BUY NOW" at bounding box center [452, 97] width 76 height 6
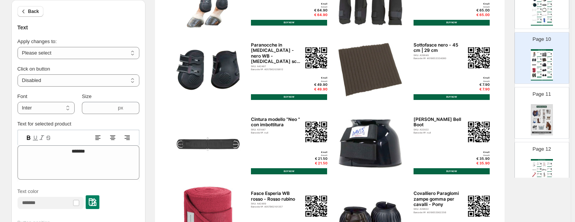
click at [454, 93] on div "Sneaker Collection Catalog Paratendini Nero WB - nero WB SKU: A42486 Barcode №:…" at bounding box center [330, 142] width 350 height 452
click at [455, 95] on div "BUY NOW" at bounding box center [452, 97] width 76 height 6
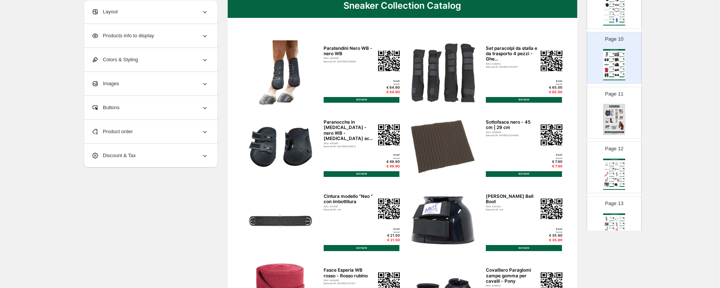
scroll to position [57, 0]
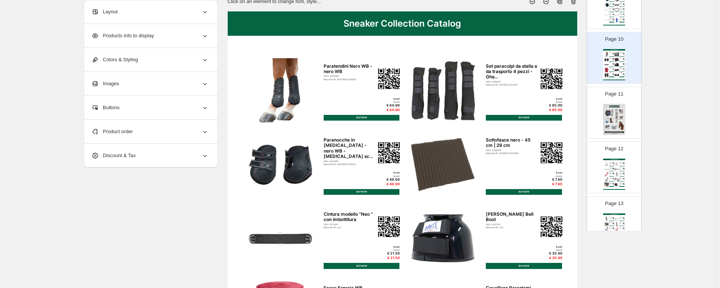
click at [493, 61] on img at bounding box center [606, 59] width 5 height 5
click at [140, 131] on div "Product order" at bounding box center [149, 132] width 117 height 24
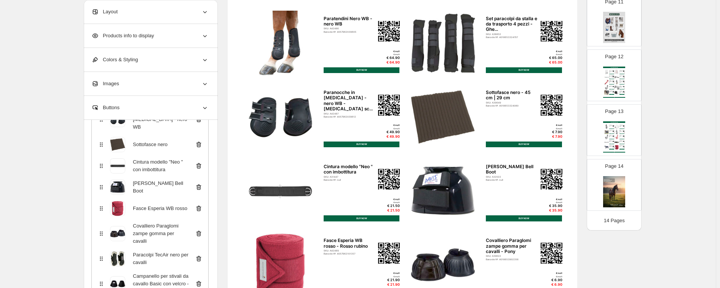
scroll to position [200, 0]
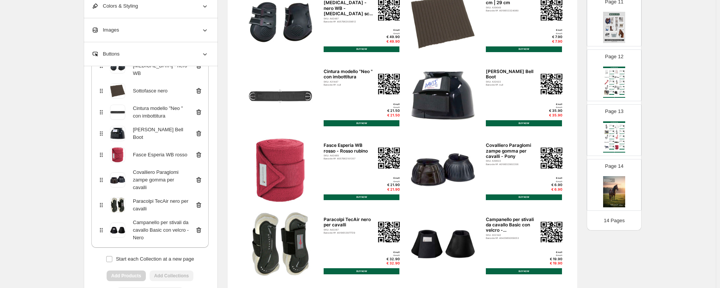
click at [493, 139] on div "Page 13 Horses Collection Catalog Briglia Filetto S-Line Essential in Pelle Ner…" at bounding box center [611, 127] width 48 height 51
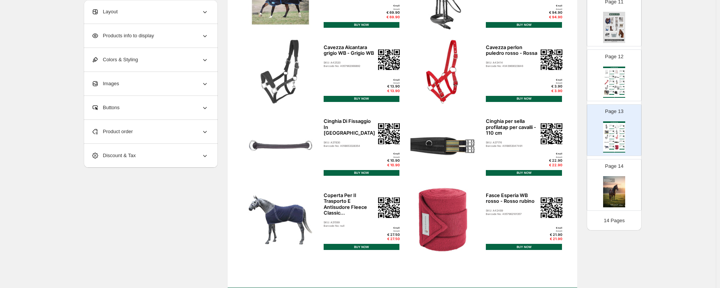
scroll to position [247, 0]
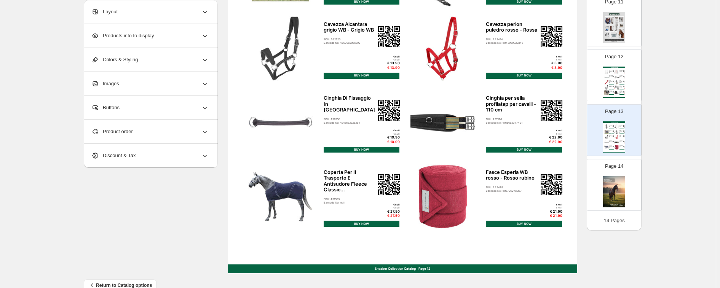
click at [463, 221] on div "Horses Collection Catalog Briglia Filetto S-Line Essential in Pelle Nera - Ful.…" at bounding box center [403, 47] width 350 height 452
click at [493, 139] on div "Horses Collection Catalog Briglia Filetto S-Line Essential in Pelle Nera - Ful.…" at bounding box center [614, 136] width 22 height 31
click at [184, 130] on div "Product order" at bounding box center [149, 132] width 117 height 24
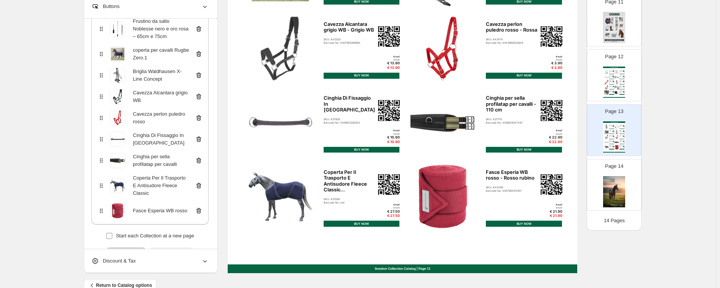
scroll to position [139, 0]
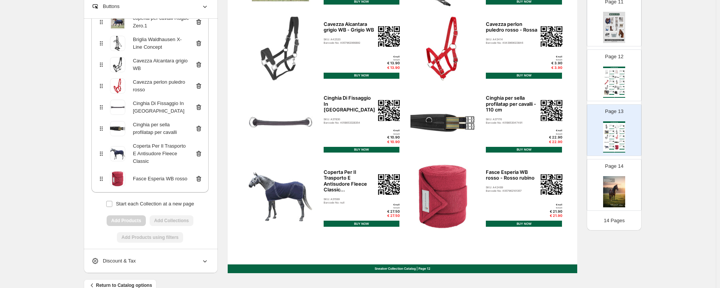
click at [197, 175] on icon at bounding box center [199, 179] width 8 height 8
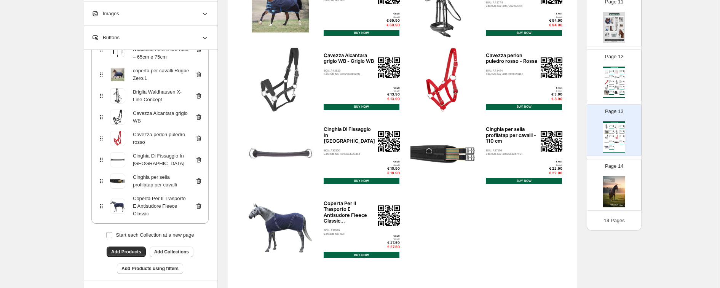
scroll to position [200, 0]
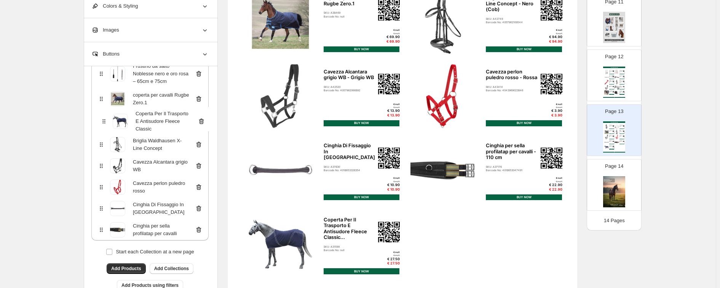
drag, startPoint x: 104, startPoint y: 218, endPoint x: 105, endPoint y: 113, distance: 105.1
click at [105, 113] on div "Briglia Filetto S-Line Essential in Pelle Nera Frustino da salto Noblesse nero …" at bounding box center [149, 138] width 117 height 206
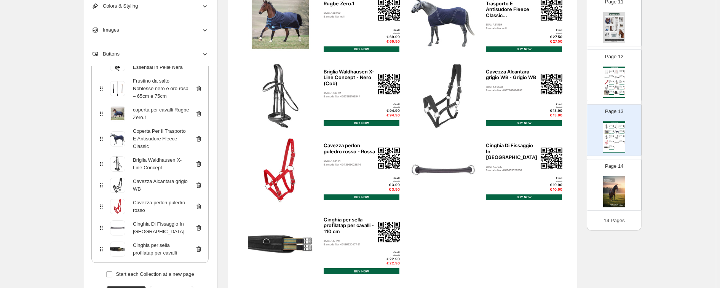
scroll to position [109, 0]
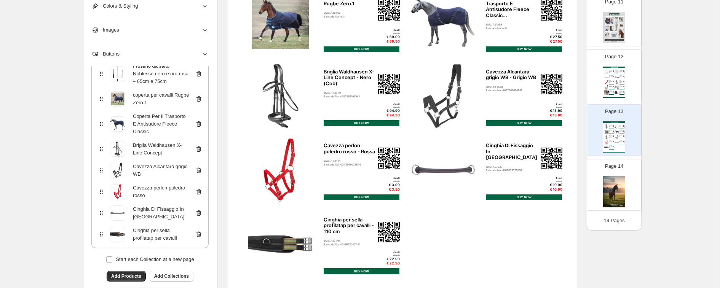
click at [102, 167] on icon at bounding box center [101, 171] width 8 height 8
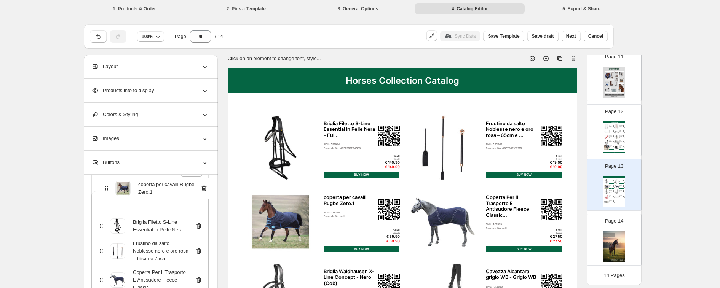
scroll to position [29, 0]
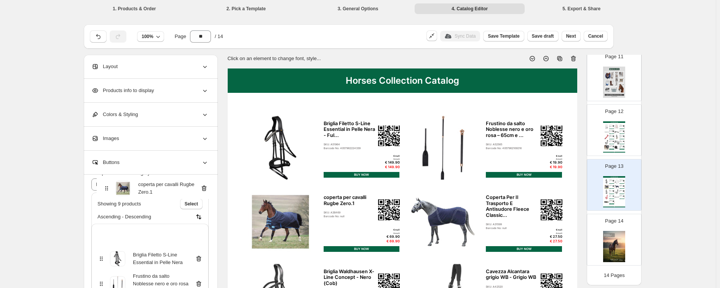
drag, startPoint x: 103, startPoint y: 206, endPoint x: 105, endPoint y: 182, distance: 24.1
click at [105, 182] on div "**********" at bounding box center [151, 290] width 134 height 231
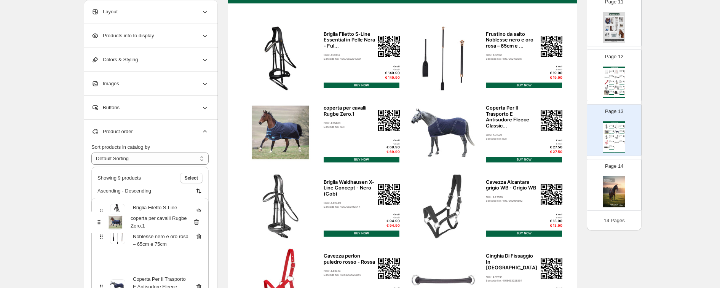
scroll to position [90, 0]
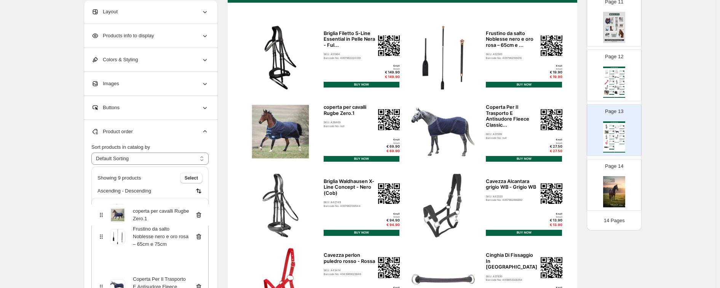
drag, startPoint x: 101, startPoint y: 221, endPoint x: 99, endPoint y: 213, distance: 8.6
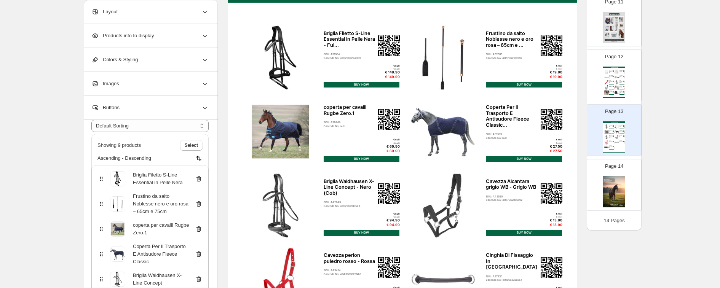
scroll to position [48, 0]
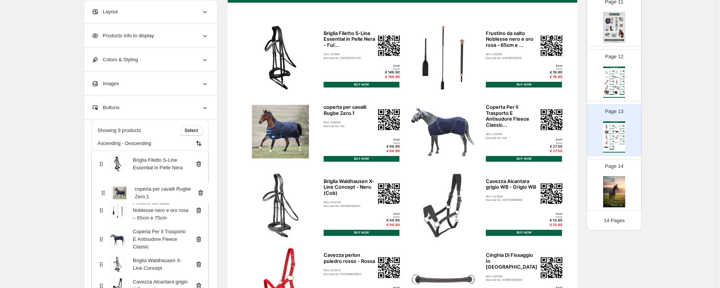
drag, startPoint x: 106, startPoint y: 216, endPoint x: 106, endPoint y: 192, distance: 23.6
click at [106, 192] on div "Briglia Filetto S-Line Essential in Pelle Nera Frustino da salto Noblesse nero …" at bounding box center [149, 256] width 117 height 213
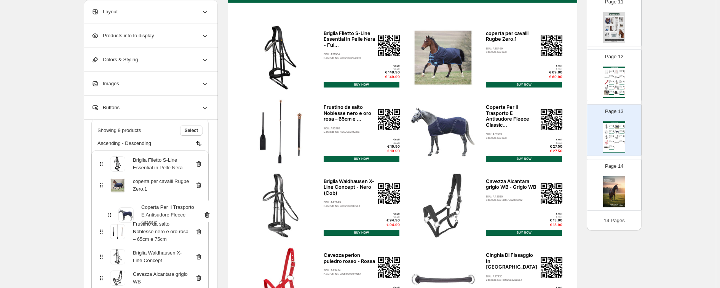
scroll to position [91, 0]
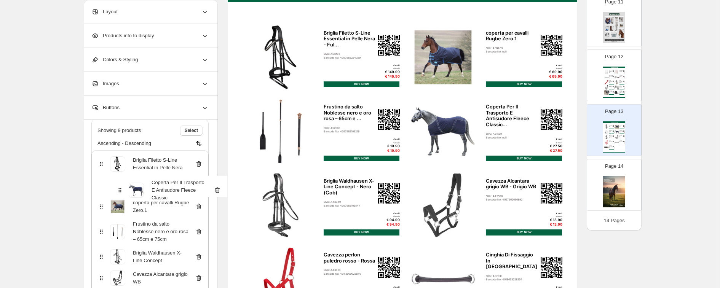
drag, startPoint x: 105, startPoint y: 237, endPoint x: 121, endPoint y: 186, distance: 53.7
click at [121, 186] on div "Briglia Filetto S-Line Essential in Pelle Nera coperta per cavalli Rugbe Zero.1…" at bounding box center [149, 253] width 117 height 206
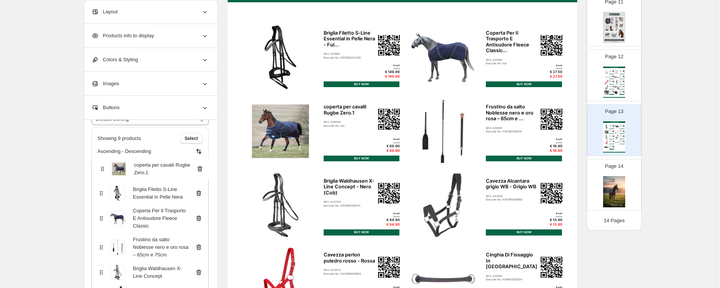
scroll to position [37, 0]
drag, startPoint x: 104, startPoint y: 208, endPoint x: 105, endPoint y: 169, distance: 39.2
click at [105, 169] on div "Briglia Filetto S-Line Essential in Pelle Nera Coperta Per Il Trasporto E Antis…" at bounding box center [149, 267] width 117 height 213
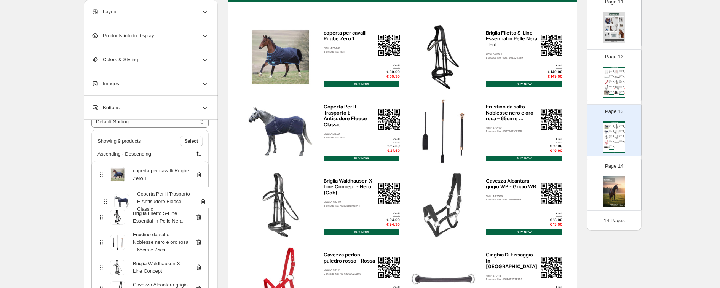
drag, startPoint x: 102, startPoint y: 214, endPoint x: 105, endPoint y: 189, distance: 25.6
click at [105, 189] on div "coperta per cavalli Rugbe Zero.1 Briglia Filetto S-Line Essential in Pelle Nera…" at bounding box center [149, 264] width 117 height 206
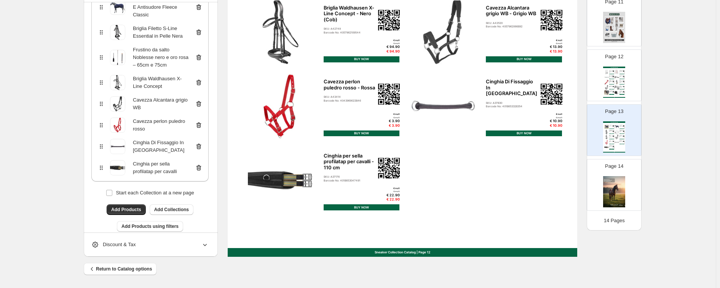
scroll to position [117, 0]
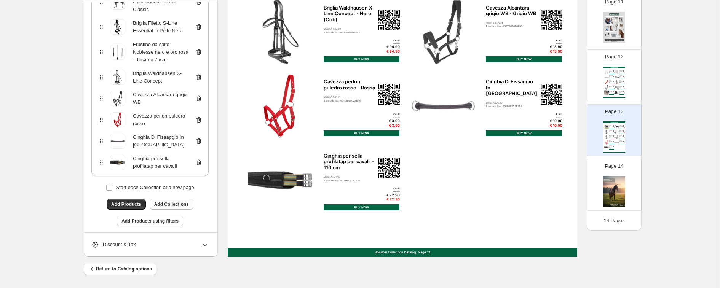
click at [181, 201] on span "Add Collections" at bounding box center [171, 204] width 35 height 6
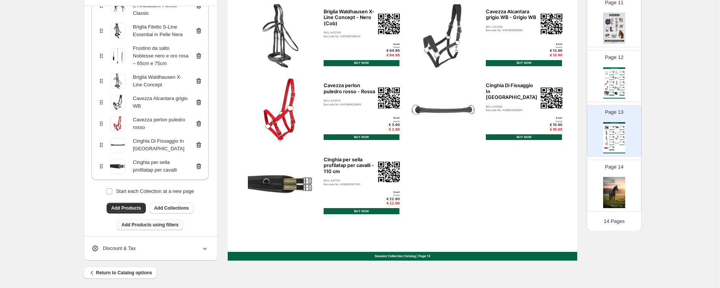
scroll to position [263, 0]
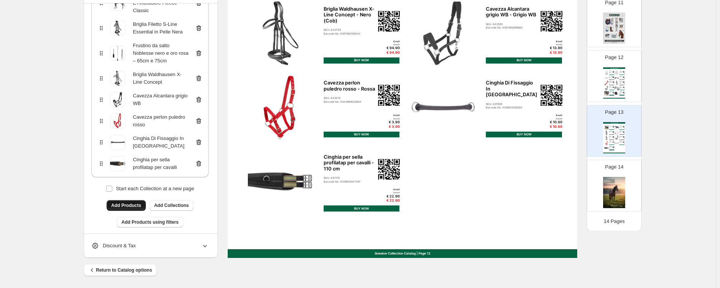
click at [138, 203] on span "Add Products" at bounding box center [126, 206] width 30 height 6
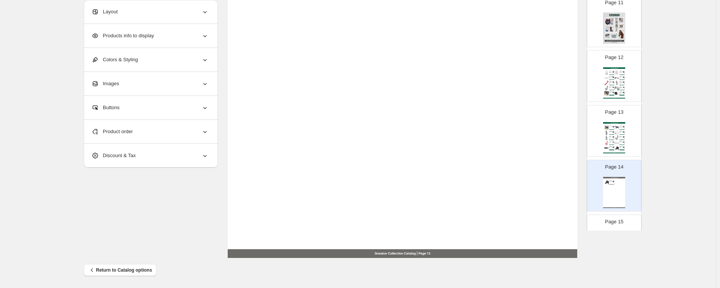
click at [493, 184] on div "Horses Collection Catalog Capezza star briglia lifestyle per cavalli - Nero SKU…" at bounding box center [614, 192] width 22 height 31
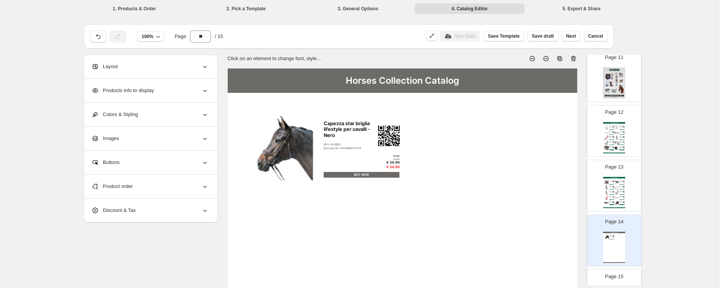
click at [493, 61] on icon at bounding box center [573, 59] width 5 height 6
type input "**"
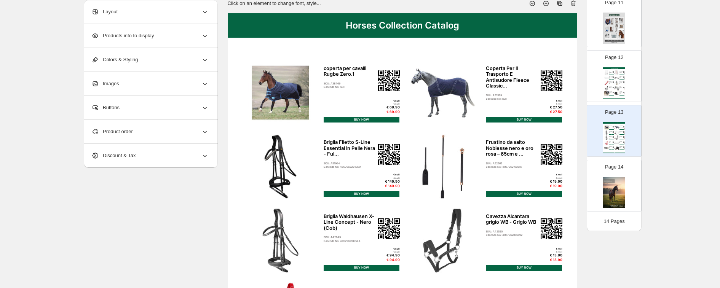
scroll to position [143, 0]
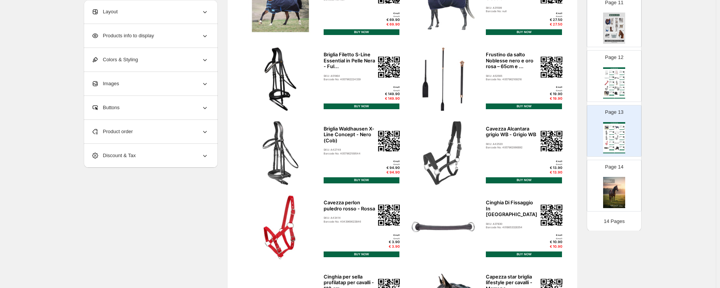
click at [493, 128] on div "Barcode No: null" at bounding box center [610, 128] width 3 height 0
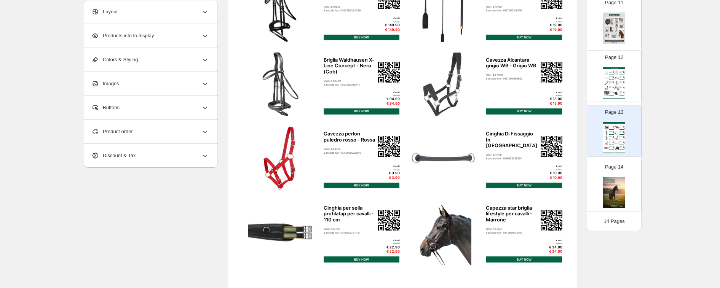
scroll to position [190, 0]
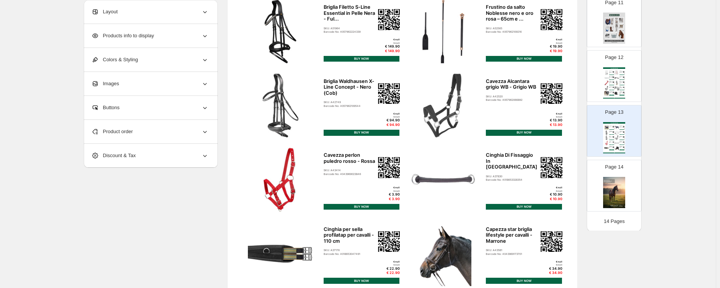
click at [249, 167] on img at bounding box center [280, 179] width 76 height 65
select select "*******"
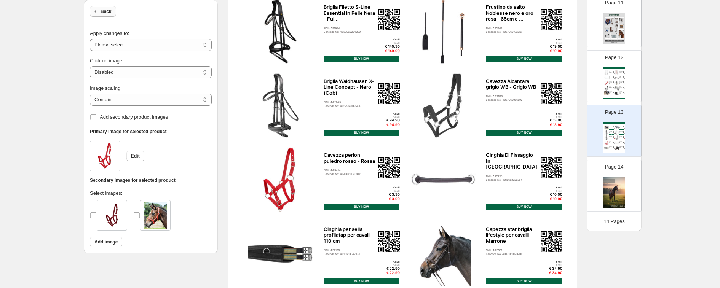
click at [100, 13] on icon "button" at bounding box center [96, 12] width 8 height 8
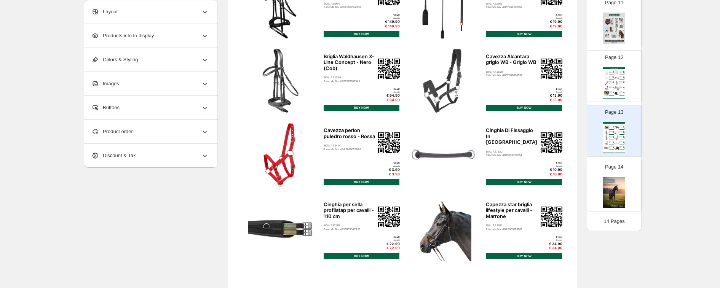
scroll to position [238, 0]
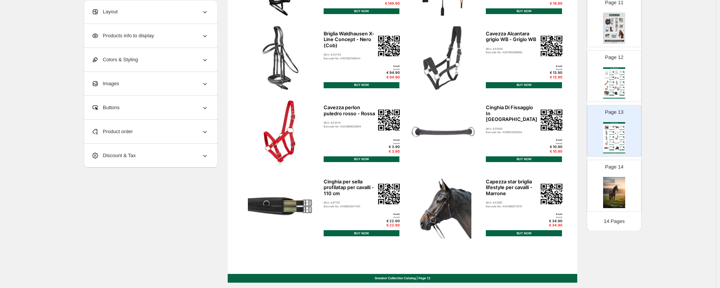
click at [493, 140] on div "Horses Collection Catalog coperta per cavalli Rugbe Zero.1 SKU: A38469 Barcode …" at bounding box center [614, 137] width 22 height 31
click at [137, 129] on div "Product order" at bounding box center [149, 132] width 117 height 24
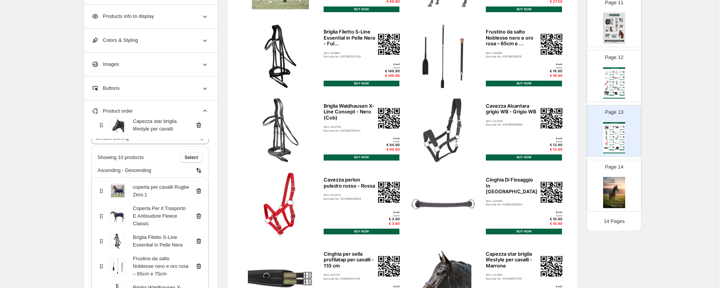
scroll to position [0, 0]
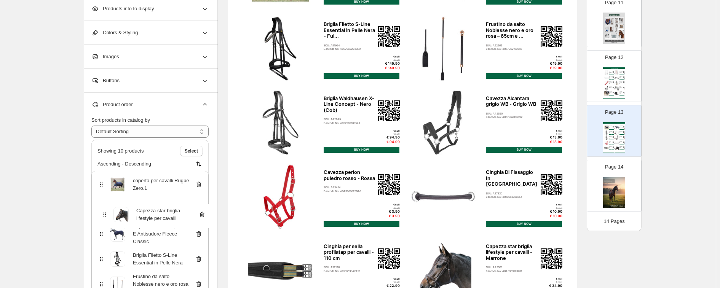
drag, startPoint x: 104, startPoint y: 153, endPoint x: 108, endPoint y: 209, distance: 56.1
click at [107, 212] on div "coperta per cavalli Rugbe Zero.1 Coperta Per Il Trasporto E Antisudore Fleece C…" at bounding box center [149, 288] width 117 height 235
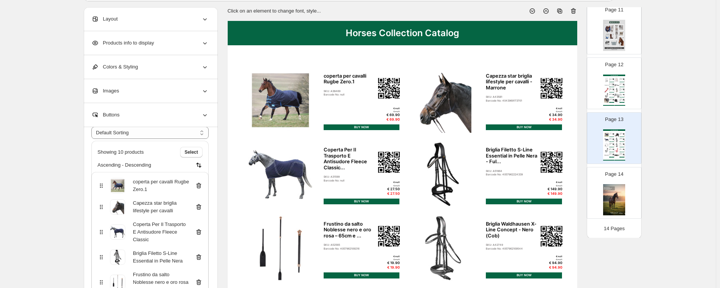
scroll to position [48, 0]
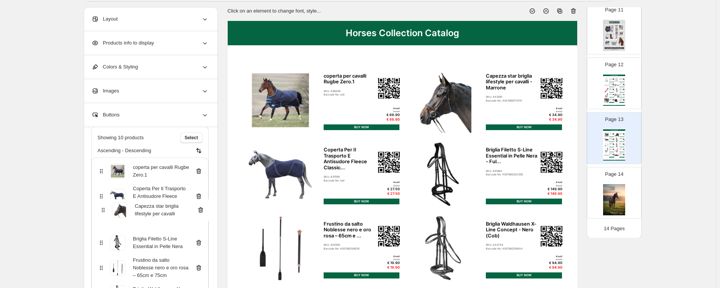
drag, startPoint x: 102, startPoint y: 194, endPoint x: 102, endPoint y: 217, distance: 22.8
click at [102, 217] on div "coperta per cavalli Rugbe Zero.1 Capezza star briglia lifestyle per cavalli Cop…" at bounding box center [149, 275] width 117 height 235
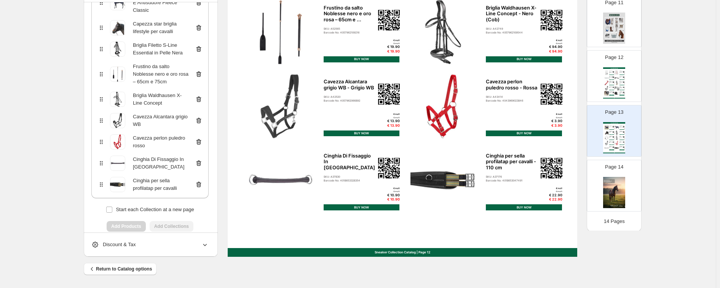
scroll to position [139, 0]
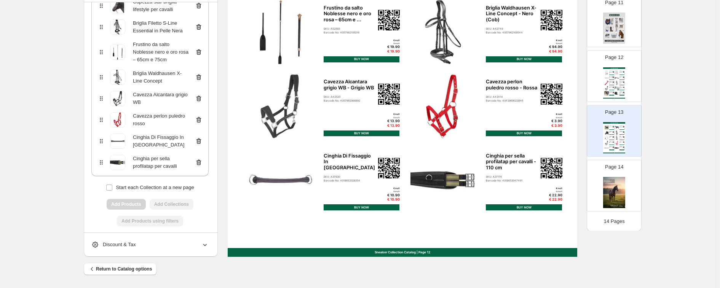
click at [197, 95] on icon at bounding box center [199, 99] width 8 height 8
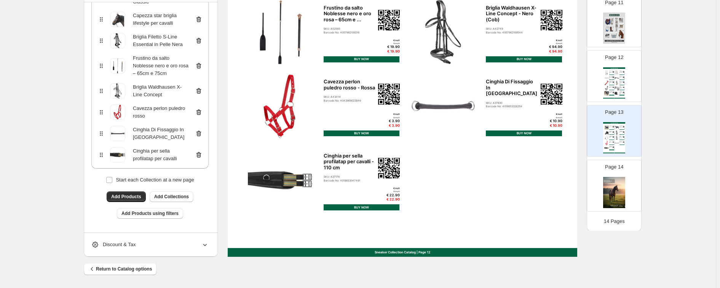
scroll to position [117, 0]
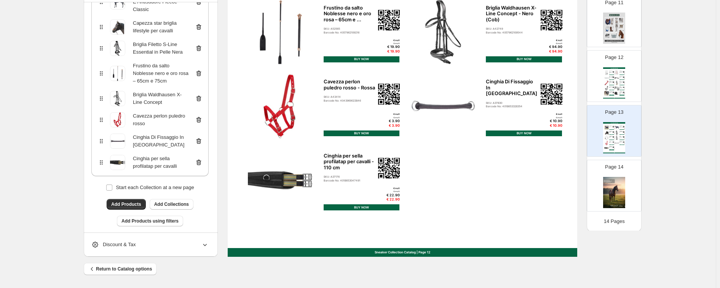
click at [200, 116] on icon at bounding box center [199, 120] width 8 height 8
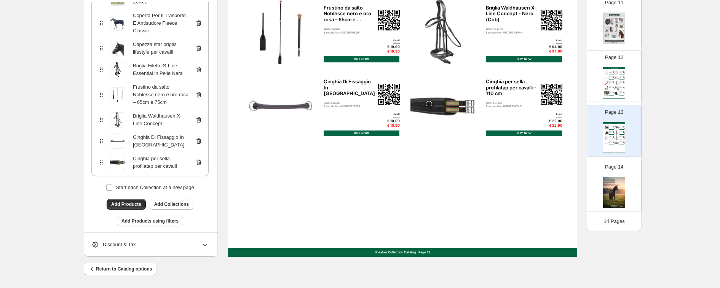
click at [139, 191] on div "**********" at bounding box center [149, 85] width 117 height 310
click at [135, 201] on span "Add Products" at bounding box center [126, 204] width 30 height 6
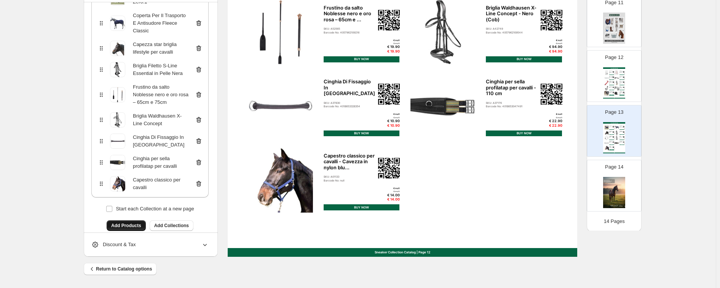
click at [131, 220] on button "Add Products" at bounding box center [126, 225] width 39 height 11
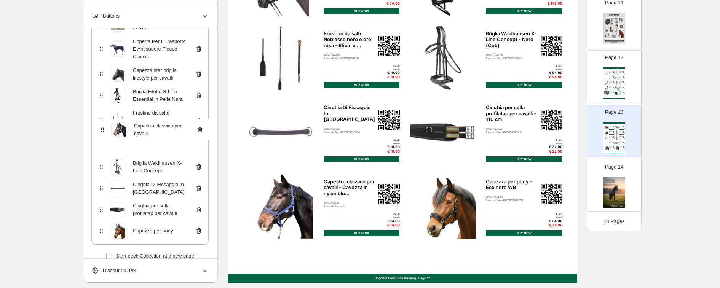
scroll to position [96, 0]
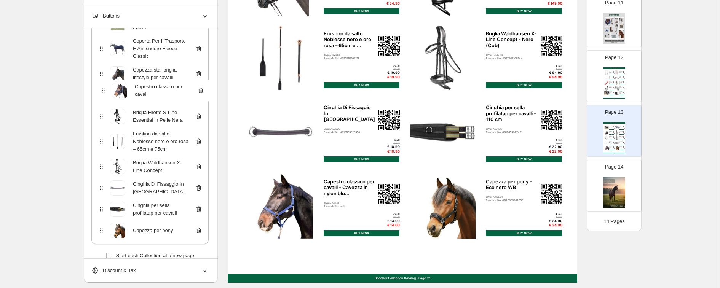
drag, startPoint x: 101, startPoint y: 203, endPoint x: 103, endPoint y: 90, distance: 112.3
click at [103, 90] on div "coperta per cavalli Rugbe Zero.1 Coperta Per Il Trasporto E Antisudore Fleece C…" at bounding box center [149, 127] width 117 height 235
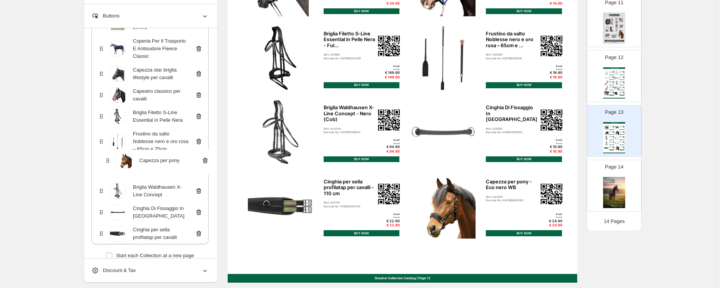
scroll to position [238, 0]
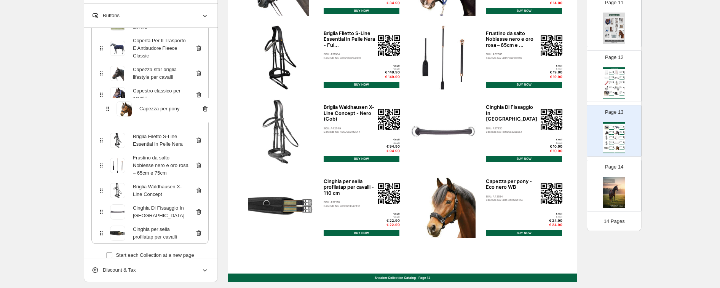
drag, startPoint x: 102, startPoint y: 222, endPoint x: 109, endPoint y: 107, distance: 114.4
click at [109, 107] on div "coperta per cavalli Rugbe Zero.1 Coperta Per Il Trasporto E Antisudore Fleece C…" at bounding box center [149, 127] width 117 height 235
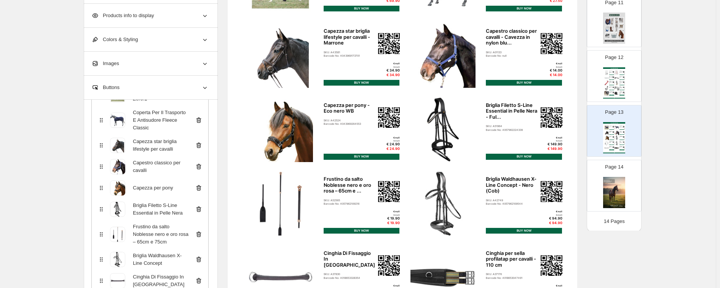
scroll to position [0, 0]
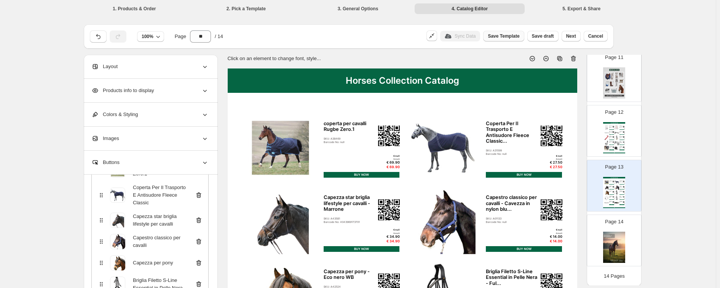
click at [493, 38] on span "Save Template" at bounding box center [504, 36] width 32 height 6
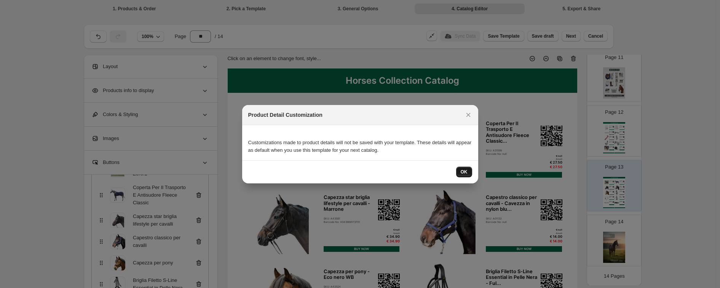
click at [460, 172] on button "OK" at bounding box center [464, 172] width 16 height 11
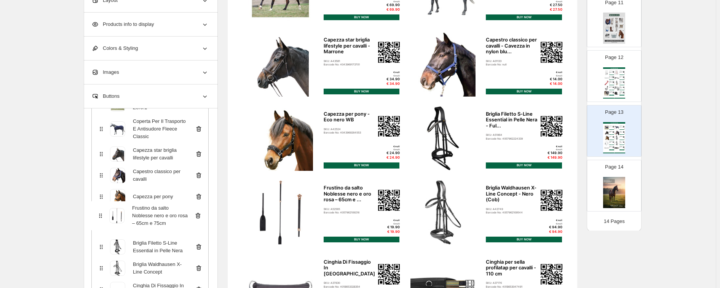
scroll to position [160, 0]
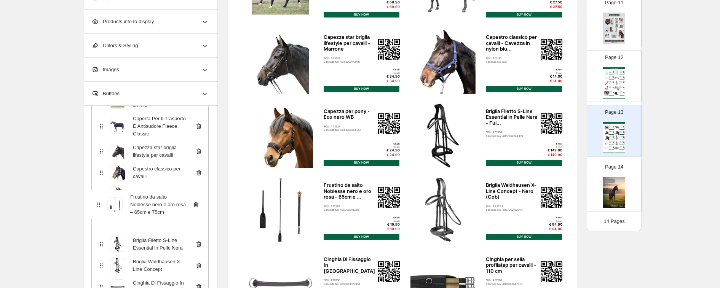
drag, startPoint x: 101, startPoint y: 247, endPoint x: 96, endPoint y: 198, distance: 50.1
click at [96, 198] on div "coperta per cavalli Rugbe Zero.1 Coperta Per Il Trasporto E Antisudore Fleece C…" at bounding box center [149, 205] width 117 height 235
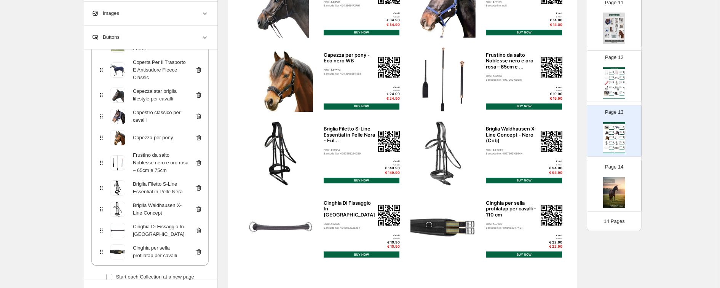
scroll to position [238, 0]
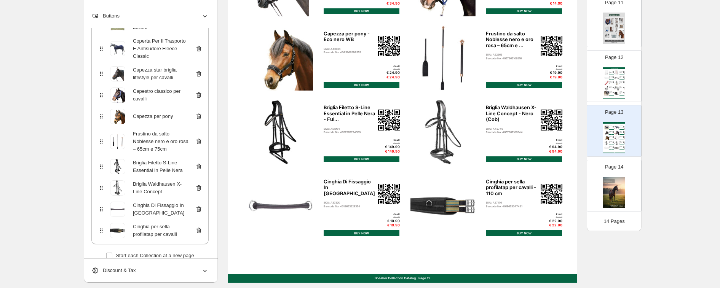
click at [201, 138] on icon at bounding box center [199, 142] width 8 height 8
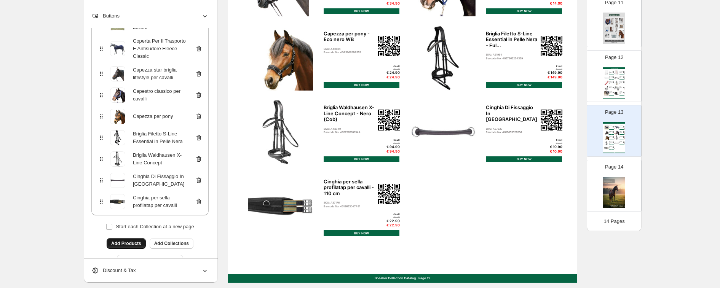
click at [131, 221] on button "Add Products" at bounding box center [126, 243] width 39 height 11
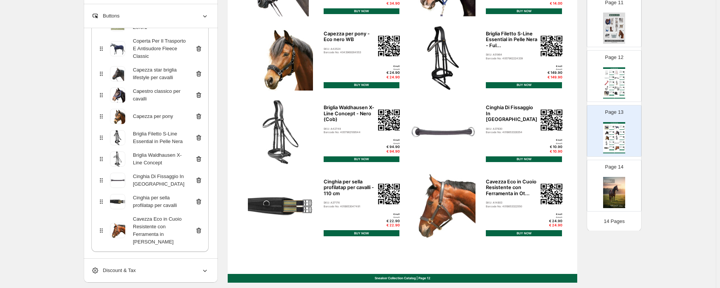
drag, startPoint x: 103, startPoint y: 224, endPoint x: 117, endPoint y: 241, distance: 21.8
click at [101, 172] on div "coperta per cavalli Rugbe Zero.1 Coperta Per Il Trasporto E Antisudore Fleece C…" at bounding box center [149, 131] width 117 height 242
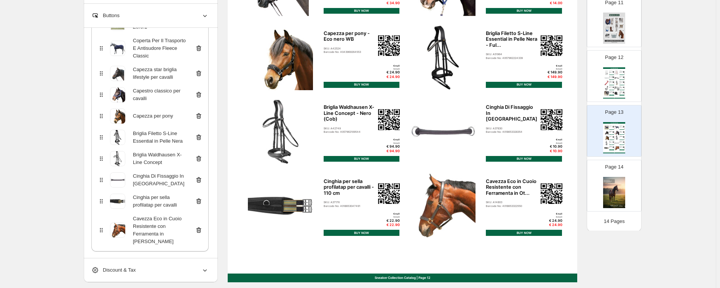
scroll to position [239, 0]
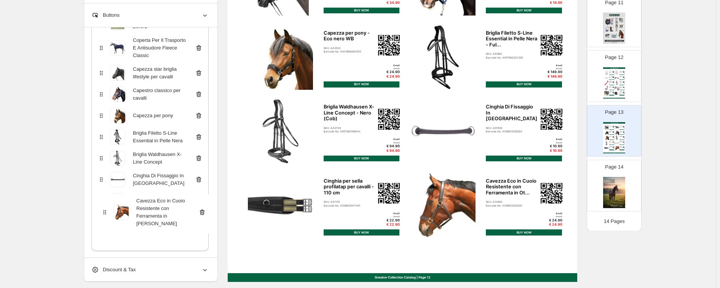
drag, startPoint x: 105, startPoint y: 222, endPoint x: 111, endPoint y: 215, distance: 9.5
click at [107, 210] on div "coperta per cavalli Rugbe Zero.1 Coperta Per Il Trasporto E Antisudore Fleece C…" at bounding box center [149, 130] width 117 height 242
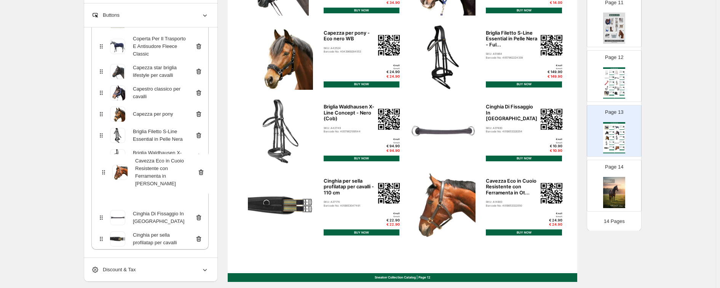
scroll to position [98, 0]
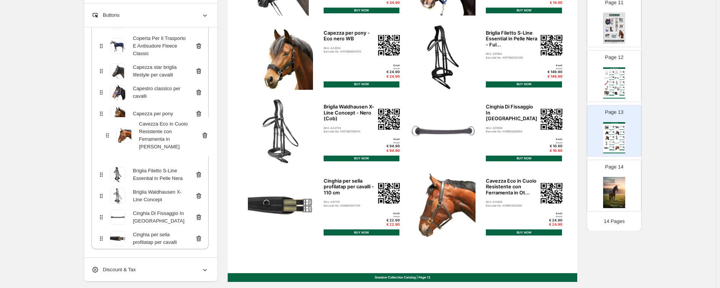
drag, startPoint x: 102, startPoint y: 218, endPoint x: 106, endPoint y: 131, distance: 87.3
click at [106, 131] on div "coperta per cavalli Rugbe Zero.1 Coperta Per Il Trasporto E Antisudore Fleece C…" at bounding box center [149, 128] width 117 height 242
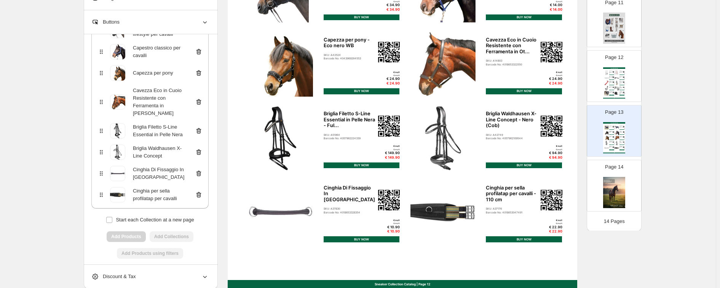
scroll to position [216, 0]
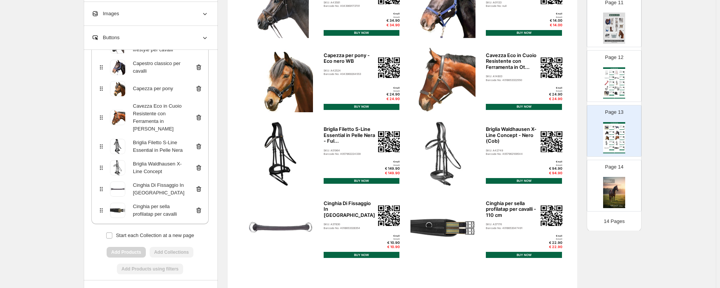
click at [493, 128] on div "Barcode No: null" at bounding box center [610, 128] width 3 height 0
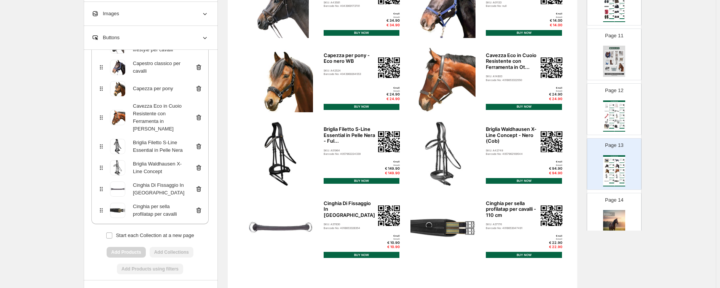
scroll to position [539, 0]
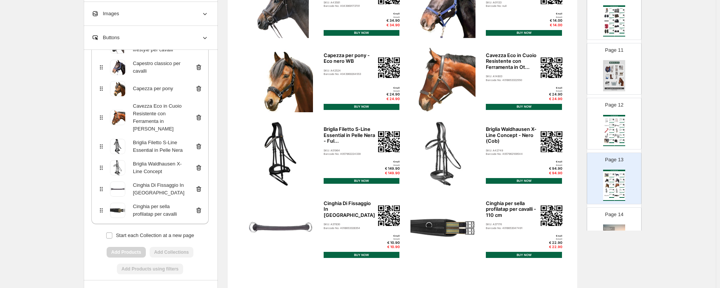
click at [493, 129] on div "Briglia Kavalkade Ivy con pelle di agnello VB/WB ner..." at bounding box center [620, 130] width 3 height 2
type input "**"
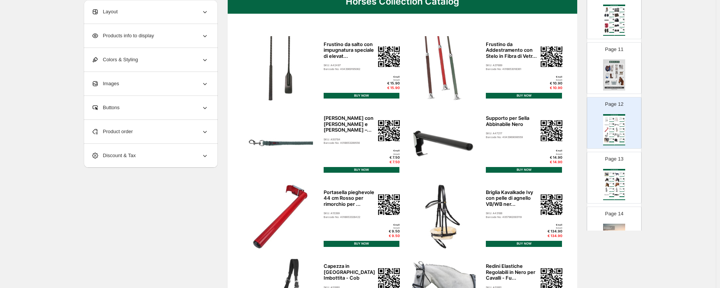
scroll to position [95, 0]
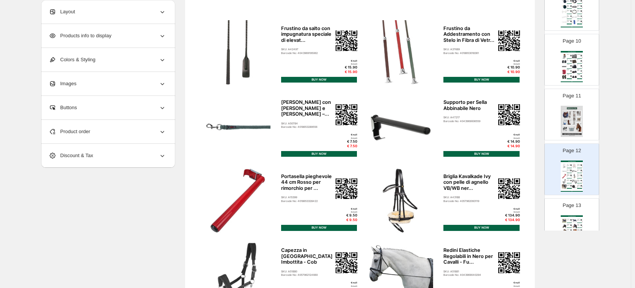
scroll to position [564, 0]
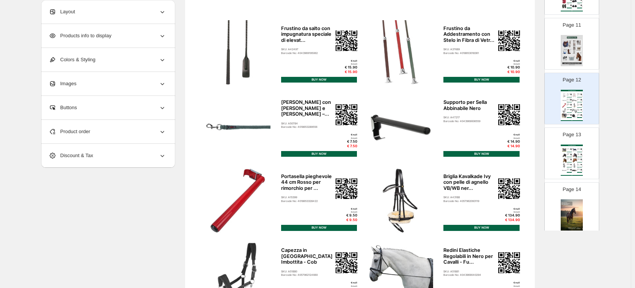
click at [558, 154] on div "Page 13 Horses Collection Catalog coperta per cavalli Rugbe Zero.1 SKU: A38469 …" at bounding box center [568, 150] width 48 height 51
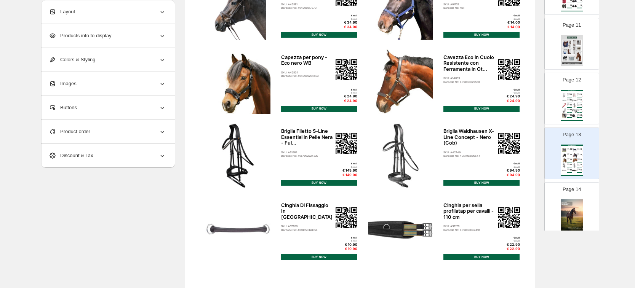
scroll to position [169, 0]
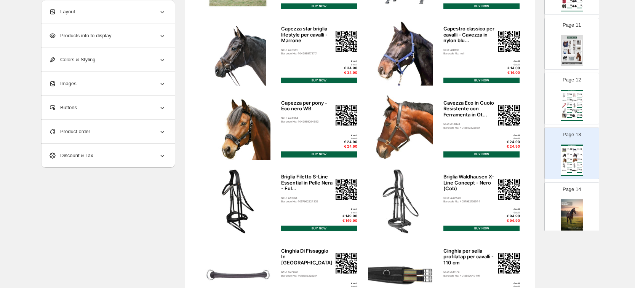
click at [567, 152] on div "BUY NOW" at bounding box center [569, 152] width 5 height 0
click at [568, 113] on div "Horses Collection Catalog Frustino da salto con impugnatura speciale di elevat.…" at bounding box center [571, 105] width 22 height 31
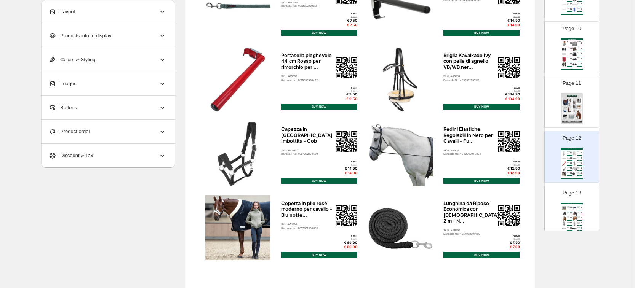
scroll to position [492, 0]
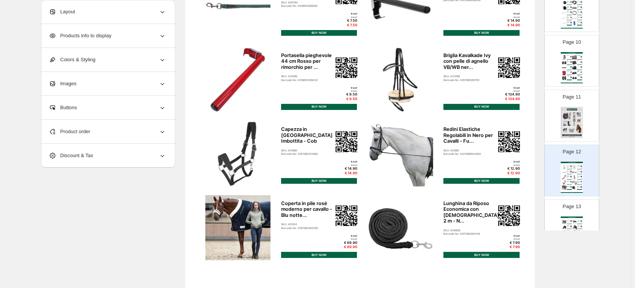
click at [569, 126] on img at bounding box center [571, 122] width 22 height 31
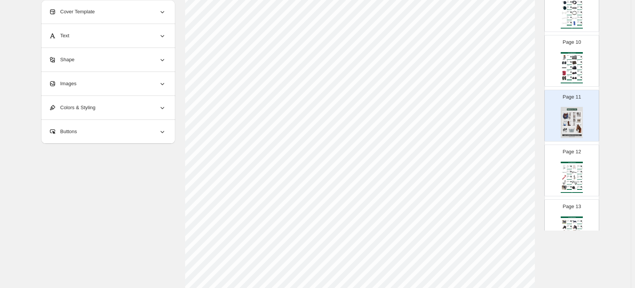
click at [570, 176] on img at bounding box center [571, 177] width 2 height 2
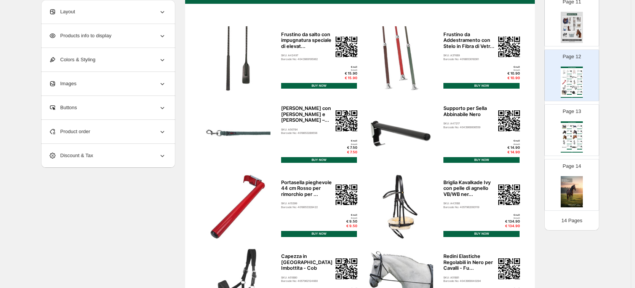
scroll to position [95, 0]
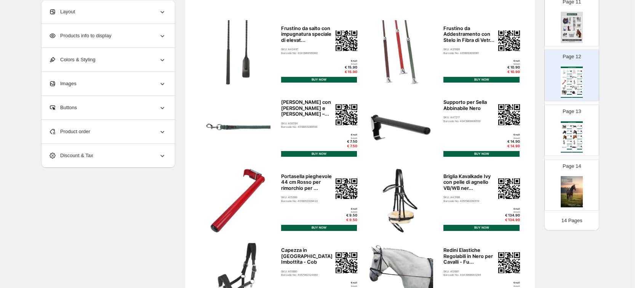
click at [122, 136] on div "Product order" at bounding box center [107, 132] width 117 height 24
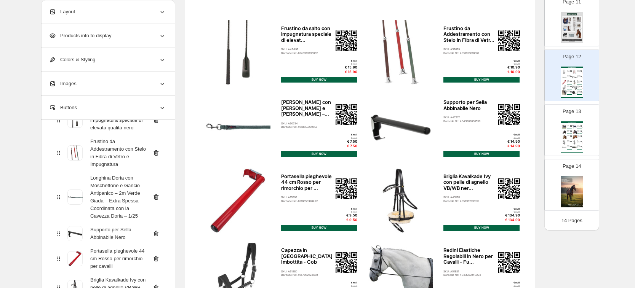
click at [156, 194] on icon at bounding box center [156, 197] width 8 height 8
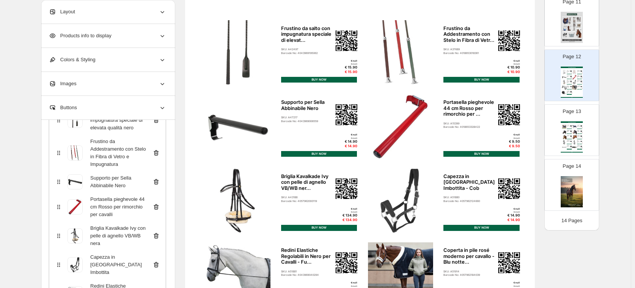
click at [155, 185] on icon at bounding box center [156, 182] width 8 height 8
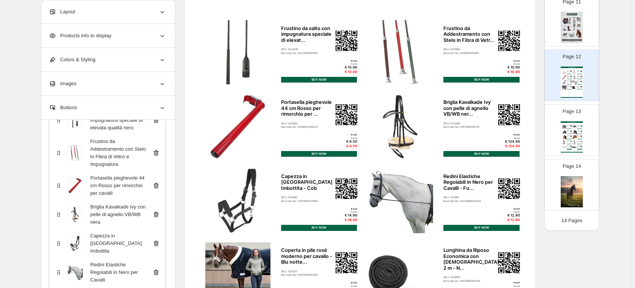
click at [157, 186] on icon at bounding box center [156, 186] width 1 height 2
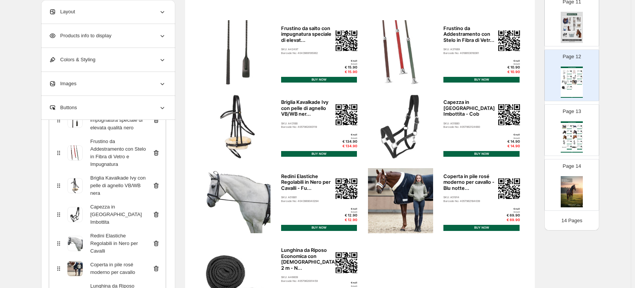
click at [156, 186] on icon at bounding box center [155, 186] width 1 height 2
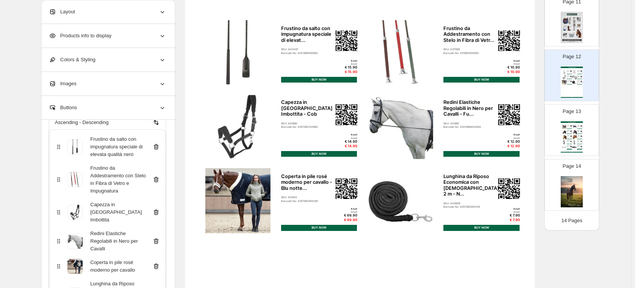
scroll to position [84, 0]
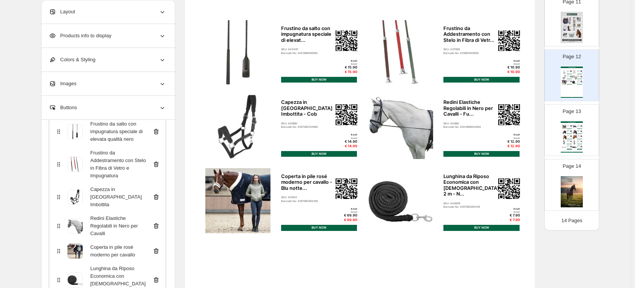
click at [156, 193] on icon at bounding box center [156, 197] width 8 height 8
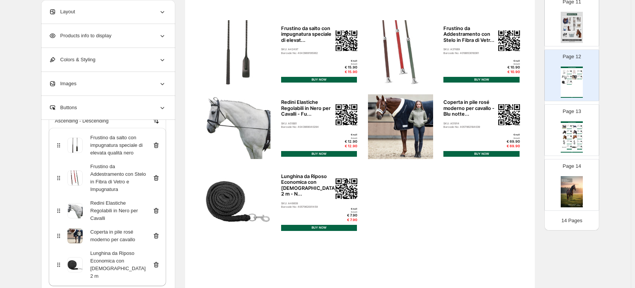
scroll to position [62, 0]
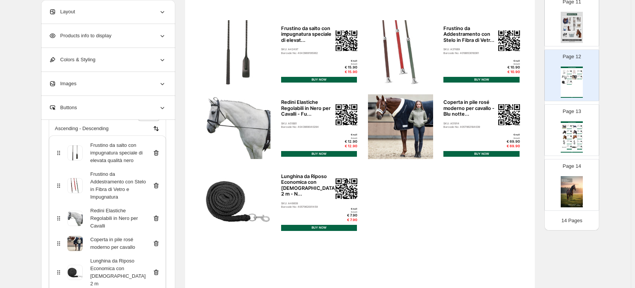
click at [156, 216] on icon at bounding box center [156, 219] width 8 height 8
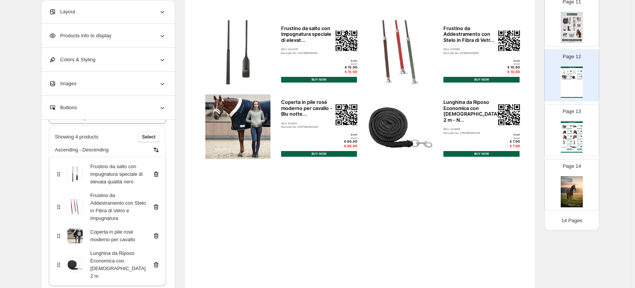
scroll to position [34, 0]
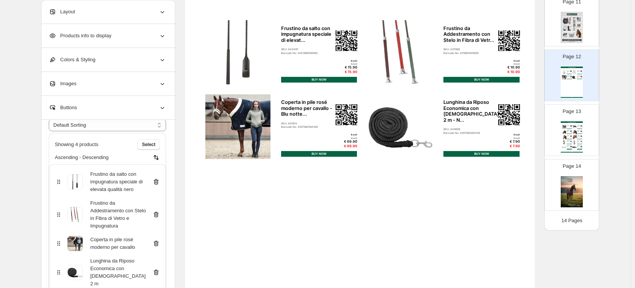
click at [155, 241] on icon at bounding box center [156, 244] width 8 height 8
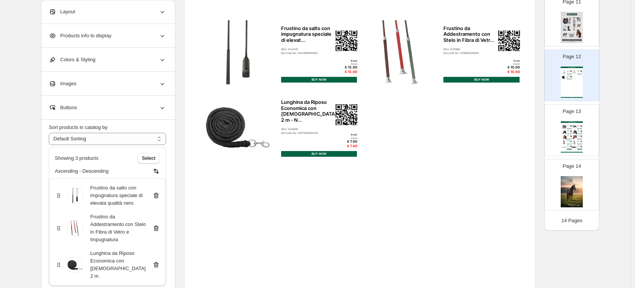
scroll to position [12, 0]
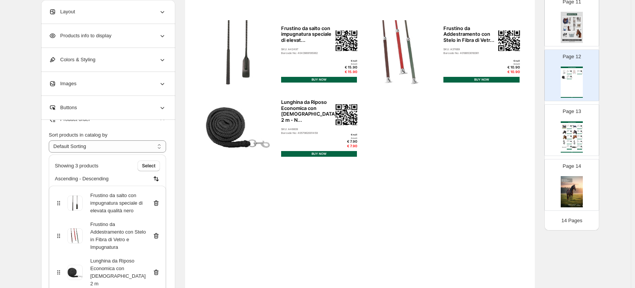
click at [156, 269] on icon at bounding box center [156, 273] width 8 height 8
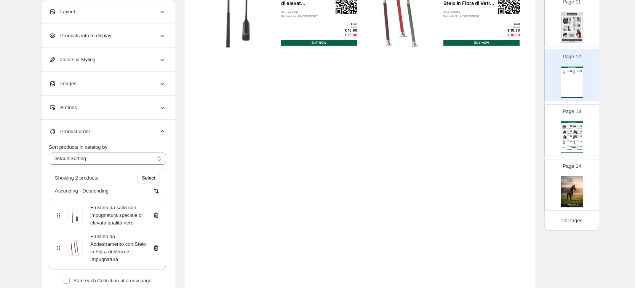
scroll to position [190, 0]
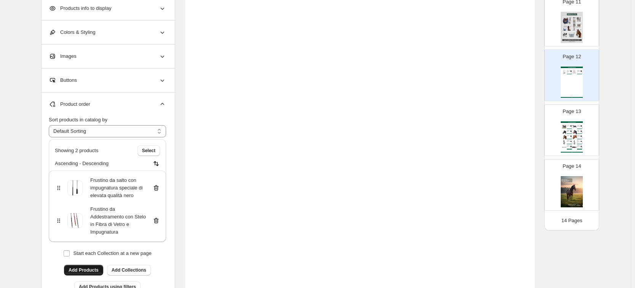
click at [93, 269] on span "Add Products" at bounding box center [84, 270] width 30 height 6
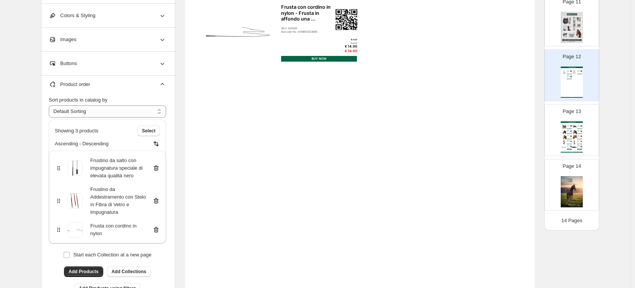
scroll to position [5, 0]
click at [92, 271] on span "Add Products" at bounding box center [84, 270] width 30 height 6
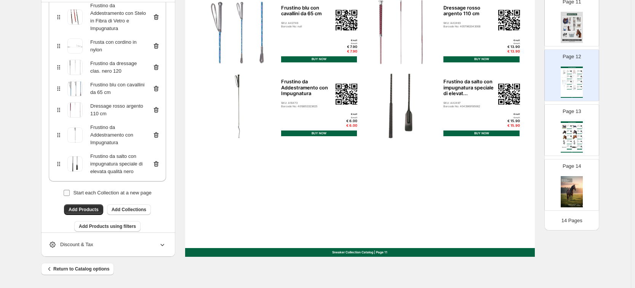
scroll to position [126, 0]
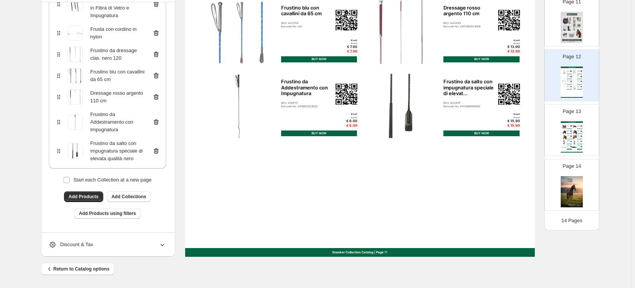
click at [157, 150] on icon at bounding box center [156, 151] width 5 height 6
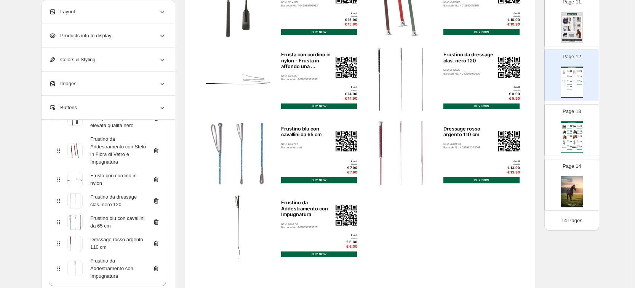
scroll to position [264, 0]
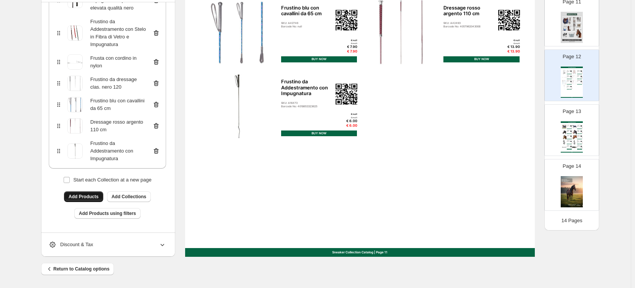
click at [73, 196] on span "Add Products" at bounding box center [84, 197] width 30 height 6
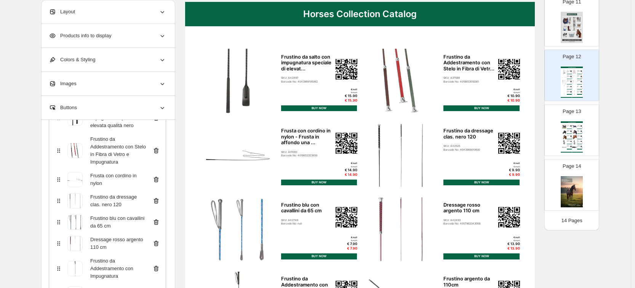
scroll to position [0, 0]
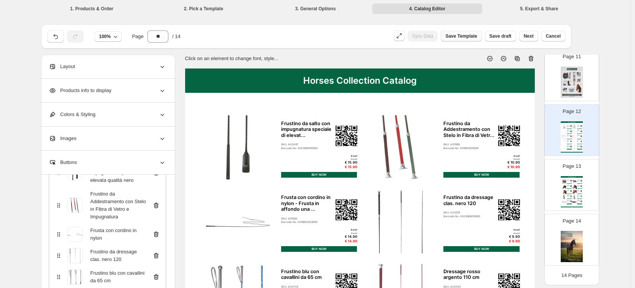
click at [473, 34] on span "Save Template" at bounding box center [461, 36] width 32 height 6
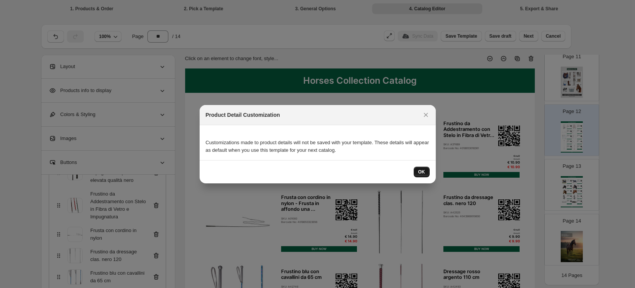
click at [419, 174] on span "OK" at bounding box center [421, 172] width 7 height 6
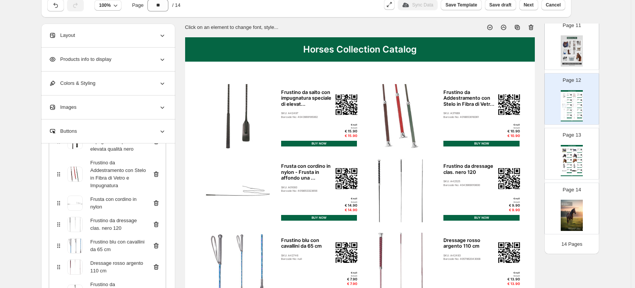
scroll to position [48, 0]
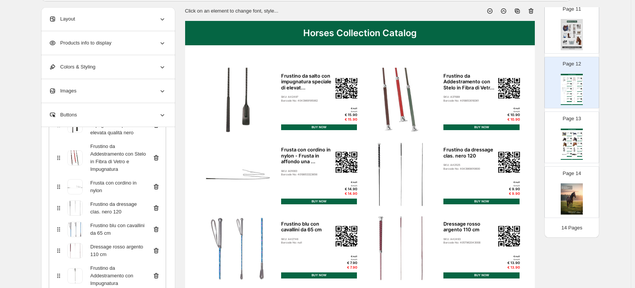
click at [572, 27] on img at bounding box center [571, 34] width 22 height 31
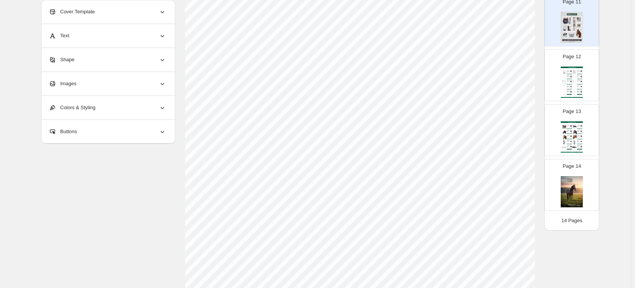
scroll to position [264, 0]
click at [578, 194] on img at bounding box center [571, 191] width 22 height 31
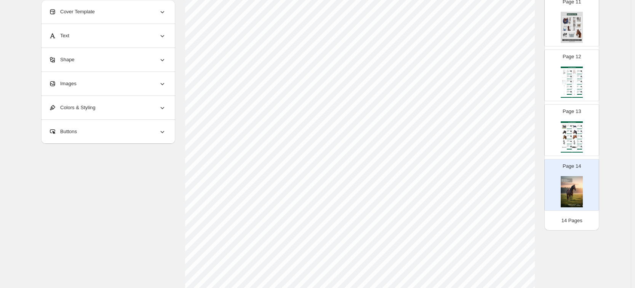
scroll to position [73, 0]
click at [570, 137] on div "€ null" at bounding box center [571, 137] width 2 height 0
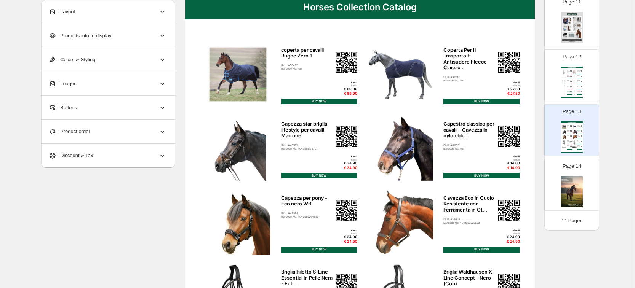
click at [570, 77] on img at bounding box center [571, 77] width 2 height 2
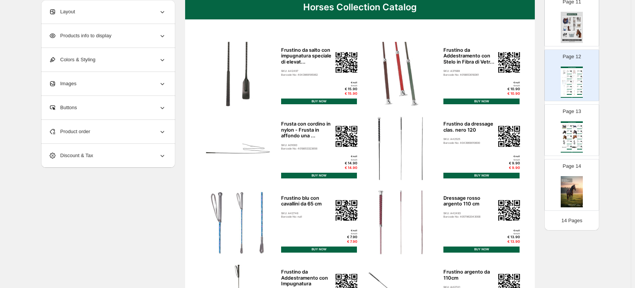
click at [564, 23] on img at bounding box center [571, 27] width 22 height 31
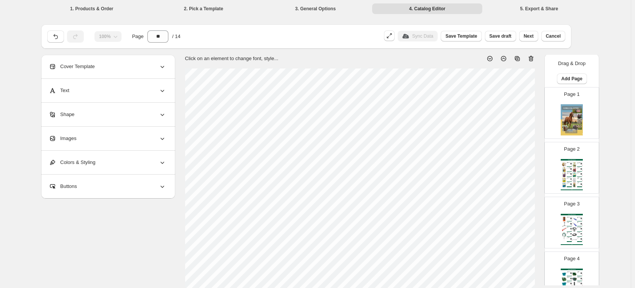
scroll to position [0, 0]
click at [569, 111] on img at bounding box center [571, 120] width 22 height 31
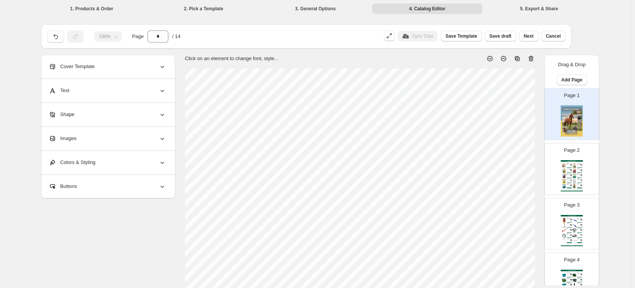
click at [572, 170] on img at bounding box center [574, 171] width 5 height 5
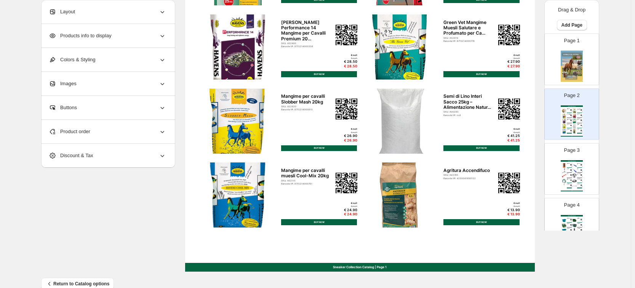
scroll to position [264, 0]
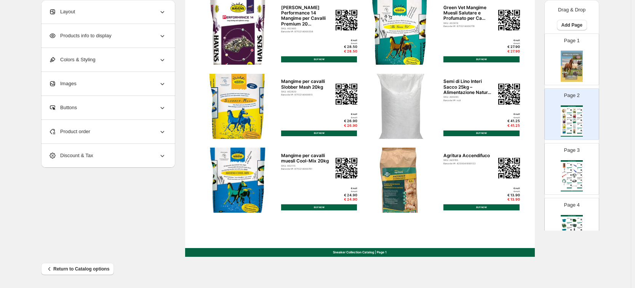
click at [115, 135] on div "Product order" at bounding box center [107, 132] width 117 height 24
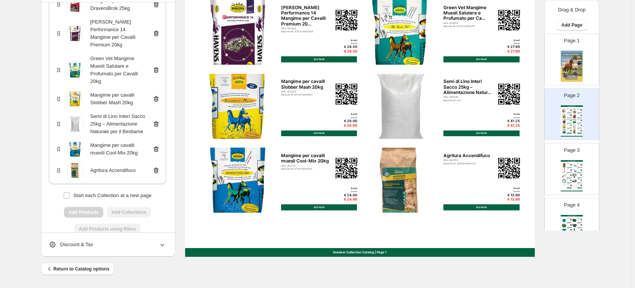
scroll to position [192, 0]
click at [160, 166] on icon at bounding box center [156, 170] width 8 height 8
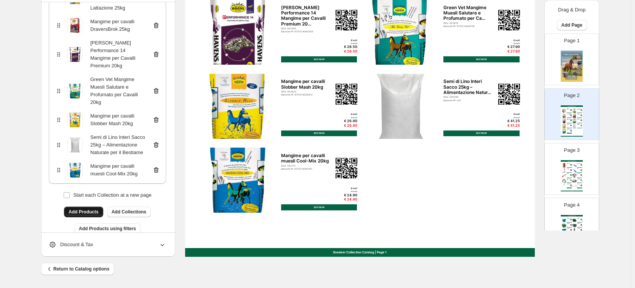
click at [93, 209] on span "Add Products" at bounding box center [84, 212] width 30 height 6
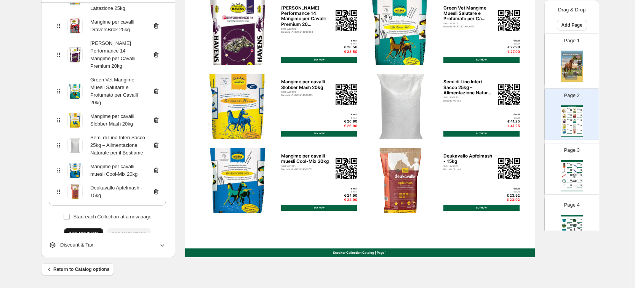
scroll to position [264, 0]
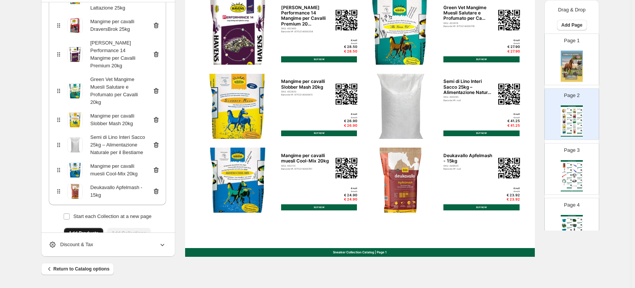
click at [156, 141] on icon at bounding box center [156, 145] width 8 height 8
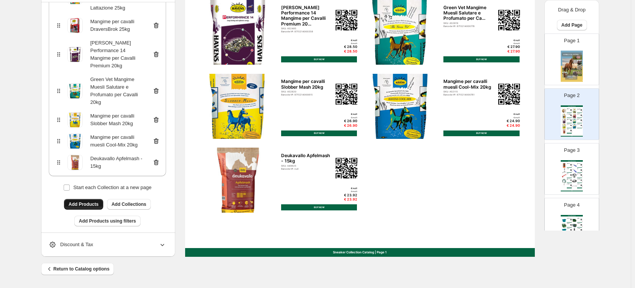
scroll to position [163, 0]
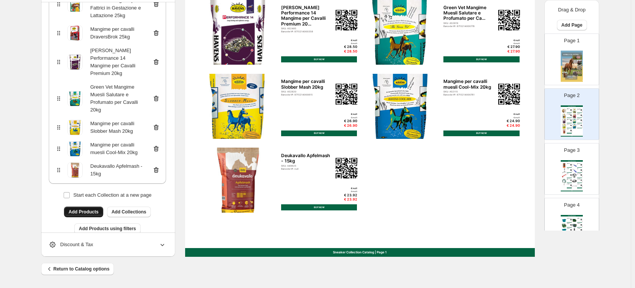
click at [86, 209] on span "Add Products" at bounding box center [84, 212] width 30 height 6
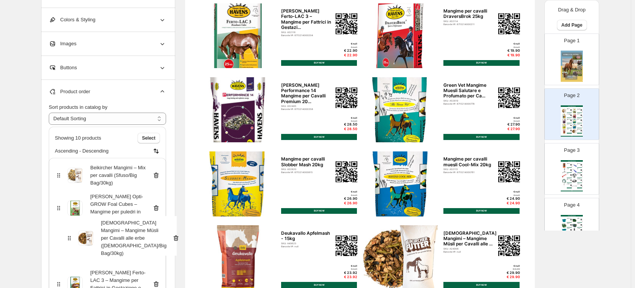
scroll to position [187, 0]
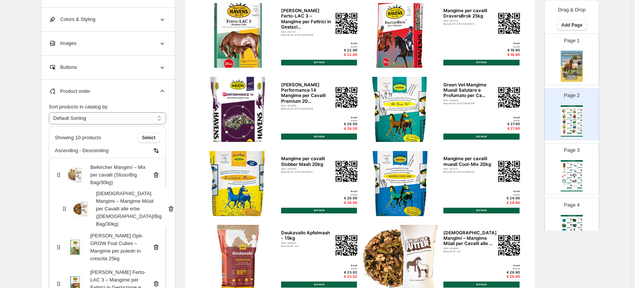
drag, startPoint x: 61, startPoint y: 227, endPoint x: 64, endPoint y: 199, distance: 28.8
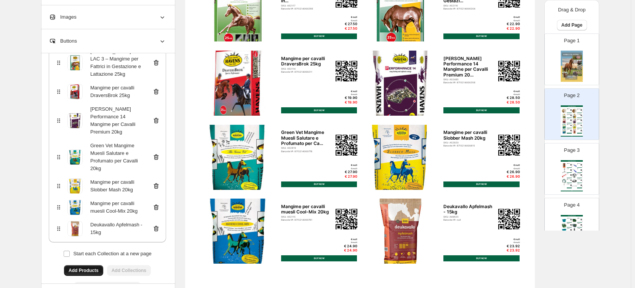
scroll to position [264, 0]
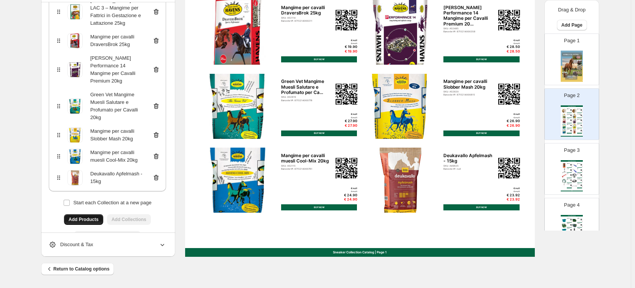
click at [157, 154] on icon at bounding box center [156, 157] width 5 height 6
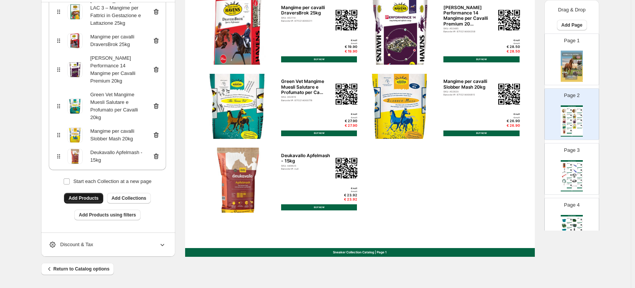
scroll to position [178, 0]
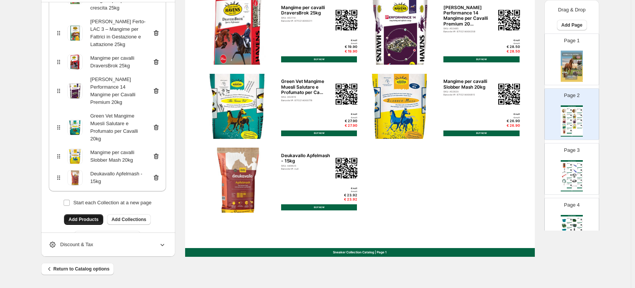
click at [93, 217] on span "Add Products" at bounding box center [84, 220] width 30 height 6
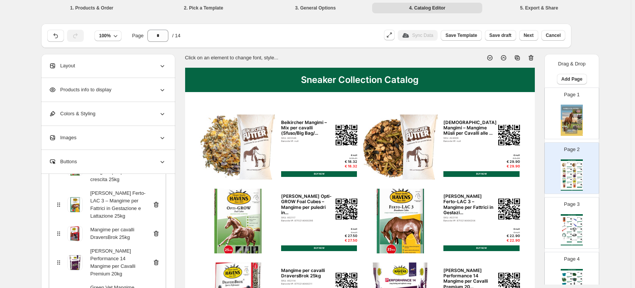
scroll to position [0, 0]
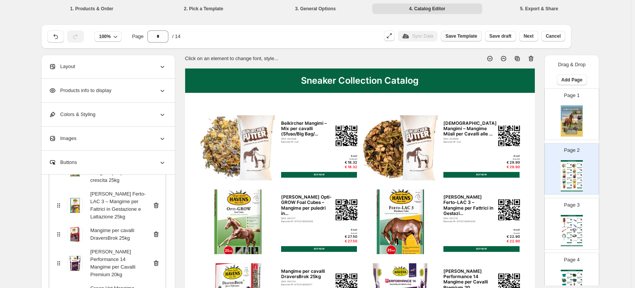
click at [465, 38] on span "Save Template" at bounding box center [461, 36] width 32 height 6
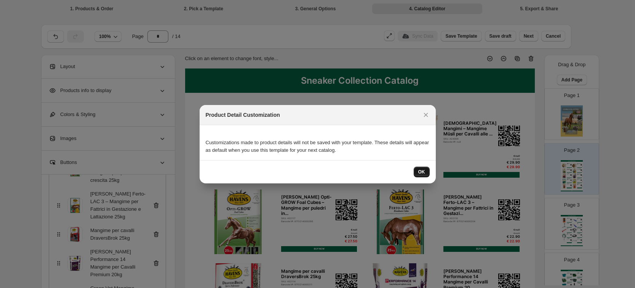
click at [424, 173] on span "OK" at bounding box center [421, 172] width 7 height 6
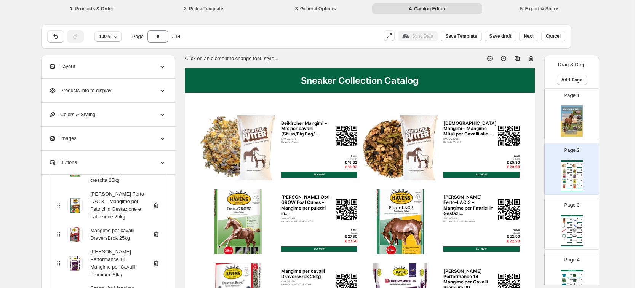
click at [573, 224] on img at bounding box center [574, 226] width 5 height 5
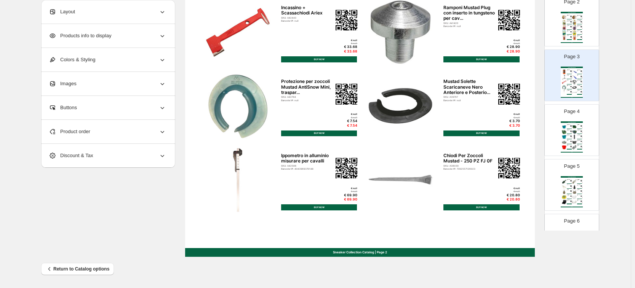
scroll to position [95, 0]
drag, startPoint x: 582, startPoint y: 136, endPoint x: 582, endPoint y: 128, distance: 7.2
click at [583, 136] on div "Page 4 Sneaker Collection Catalog Mangiatoia da torneo con staffa per appendere…" at bounding box center [568, 125] width 48 height 51
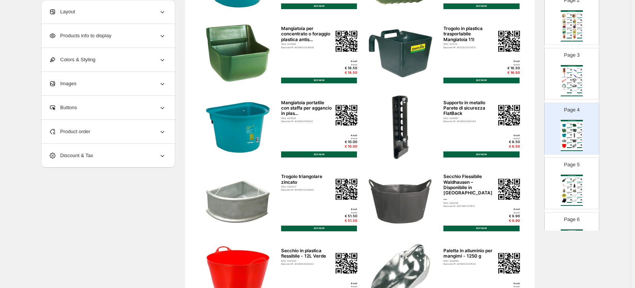
scroll to position [216, 0]
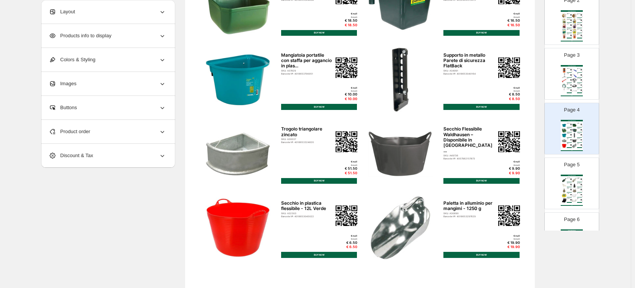
click at [104, 130] on div "Product order" at bounding box center [107, 132] width 117 height 24
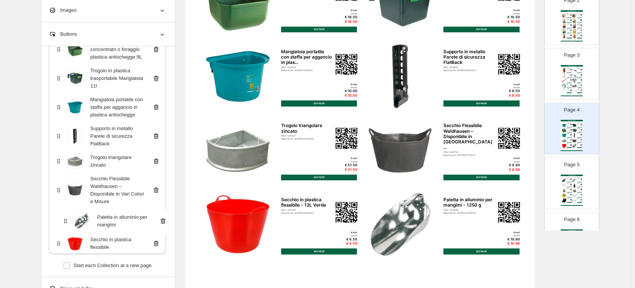
scroll to position [222, 0]
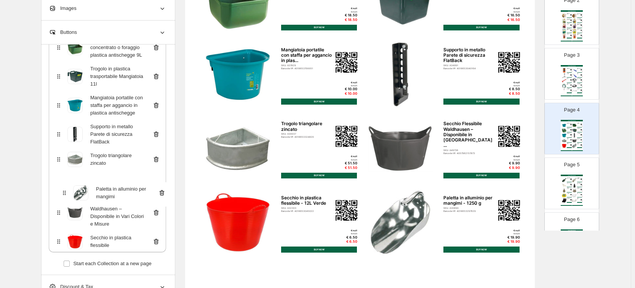
drag, startPoint x: 59, startPoint y: 243, endPoint x: 62, endPoint y: 189, distance: 53.8
click at [62, 189] on div "Mangiatoia da torneo con staffa per appendere e maniglia per il trasporto Mangi…" at bounding box center [107, 116] width 117 height 273
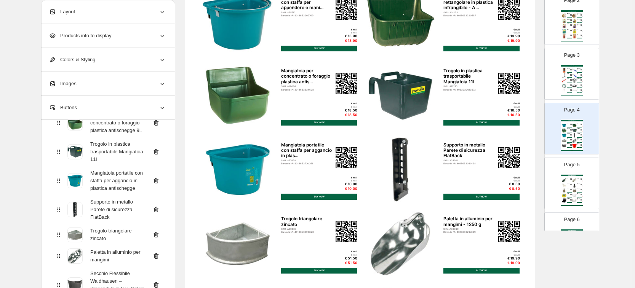
scroll to position [79, 0]
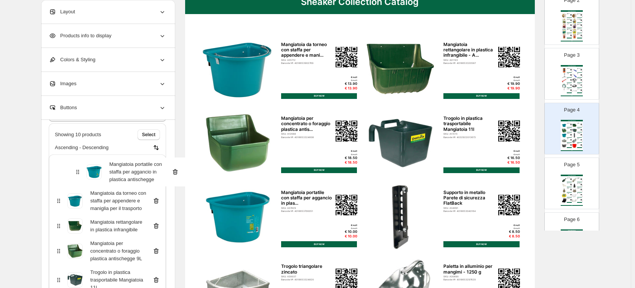
drag, startPoint x: 63, startPoint y: 186, endPoint x: 81, endPoint y: 166, distance: 27.2
click at [81, 166] on div "Mangiatoia da torneo con staffa per appendere e maniglia per il trasporto Mangi…" at bounding box center [107, 291] width 117 height 273
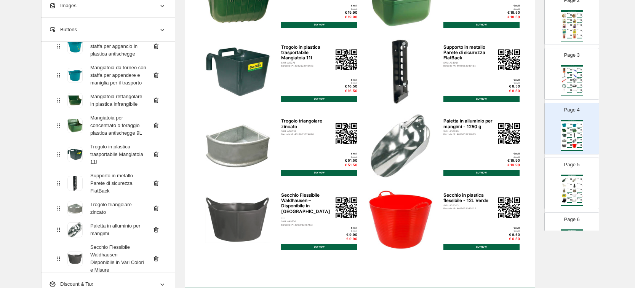
scroll to position [264, 0]
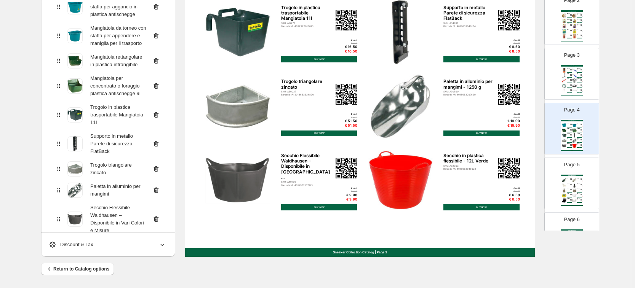
click at [558, 188] on div "Page 5 Sneaker Collection Catalog Paletta per Mangime in plastica infrangibile …" at bounding box center [568, 180] width 48 height 51
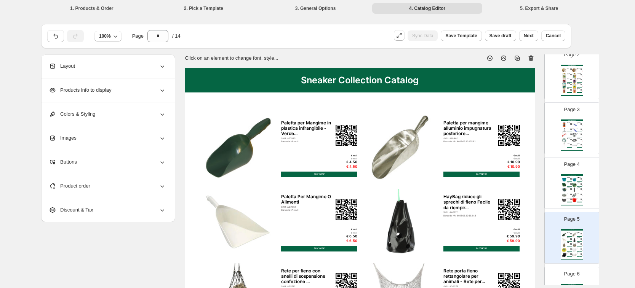
scroll to position [0, 0]
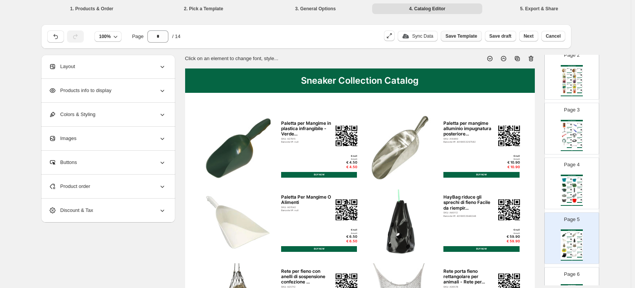
click at [463, 34] on span "Save Template" at bounding box center [461, 36] width 32 height 6
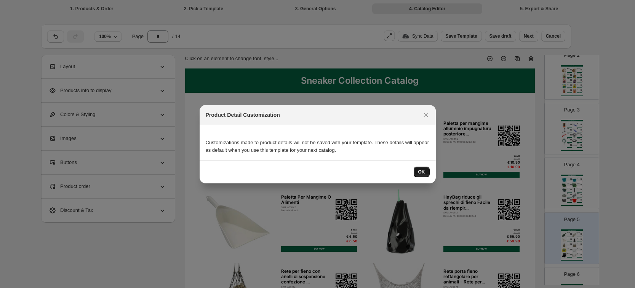
click at [427, 168] on button "OK" at bounding box center [422, 172] width 16 height 11
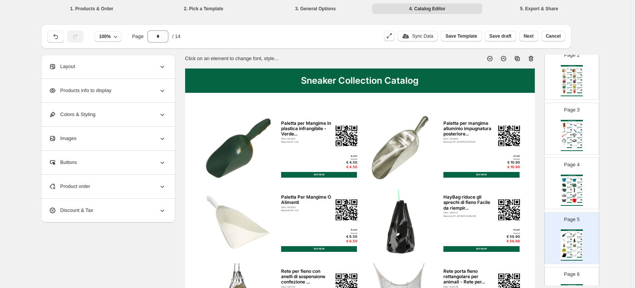
click at [119, 189] on div "Product order" at bounding box center [107, 187] width 117 height 24
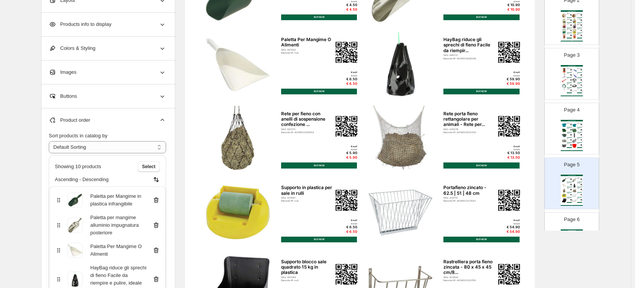
scroll to position [143, 0]
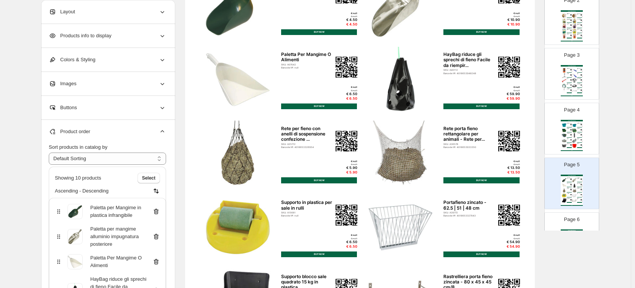
click at [564, 140] on img at bounding box center [564, 141] width 5 height 5
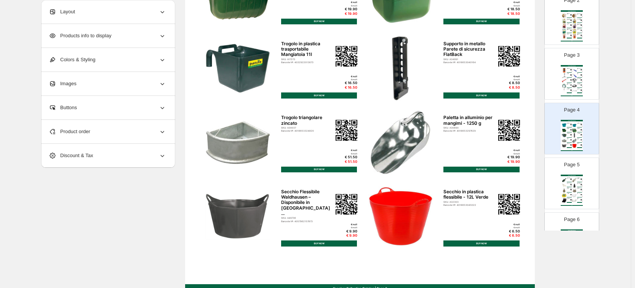
scroll to position [238, 0]
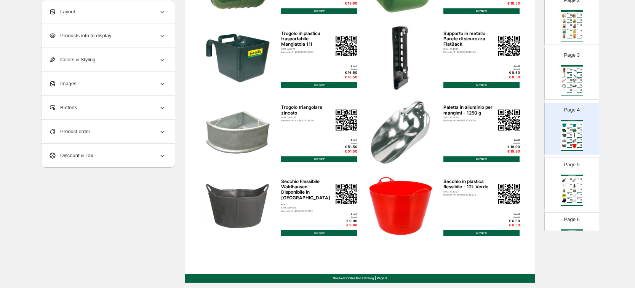
click at [85, 139] on div "Product order" at bounding box center [107, 132] width 117 height 24
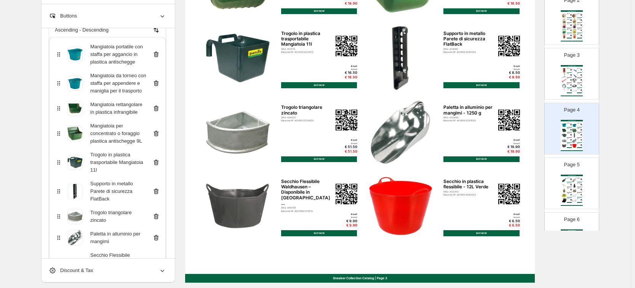
scroll to position [143, 0]
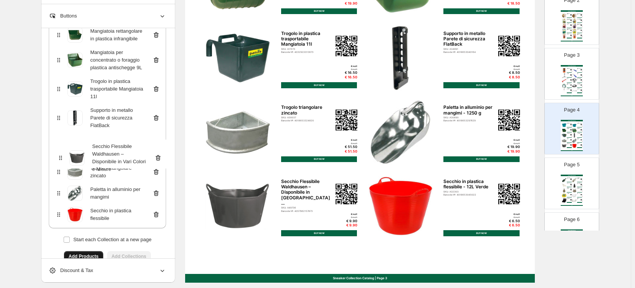
drag, startPoint x: 59, startPoint y: 200, endPoint x: 59, endPoint y: 152, distance: 47.6
click at [59, 152] on div "Mangiatoia portatile con staffa per aggancio in plastica antischegge Mangiatoia…" at bounding box center [107, 95] width 117 height 265
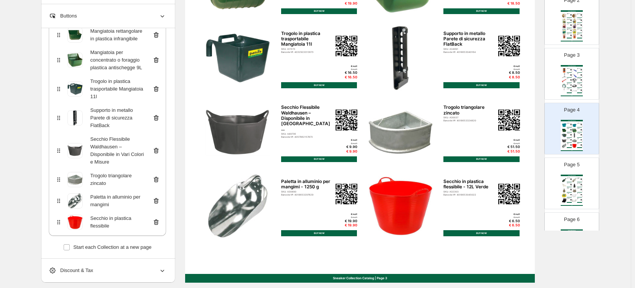
scroll to position [238, 0]
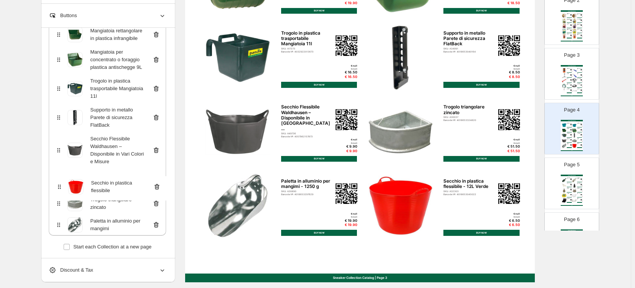
drag, startPoint x: 61, startPoint y: 223, endPoint x: 59, endPoint y: 185, distance: 38.1
click at [59, 185] on div "Mangiatoia portatile con staffa per aggancio in plastica antischegge Mangiatoia…" at bounding box center [107, 99] width 117 height 273
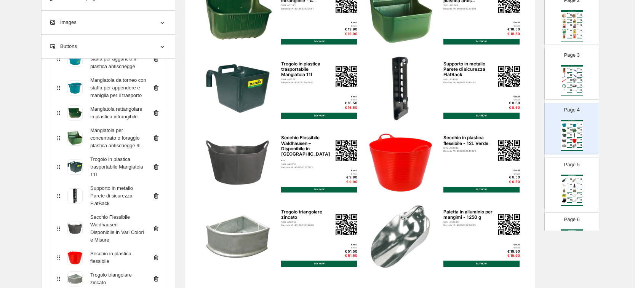
scroll to position [191, 0]
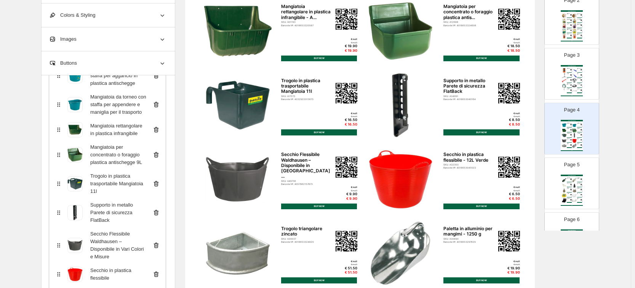
click at [158, 217] on icon at bounding box center [156, 213] width 8 height 8
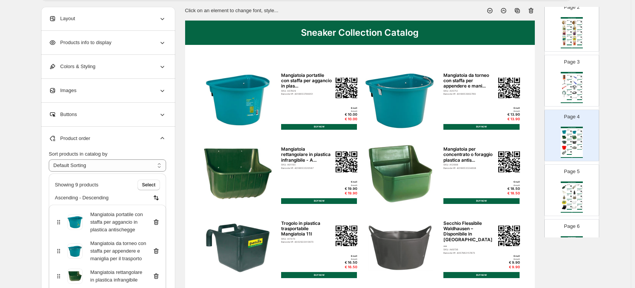
scroll to position [0, 0]
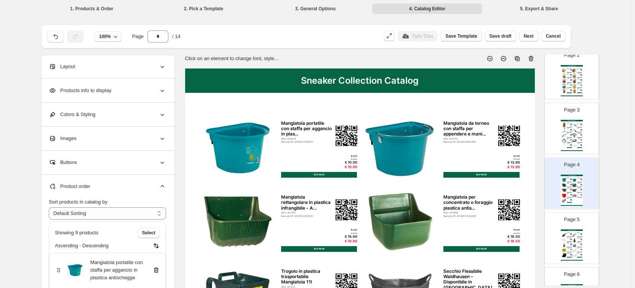
click at [470, 36] on span "Save Template" at bounding box center [461, 36] width 32 height 6
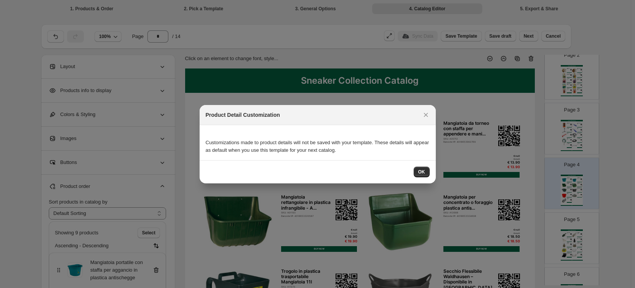
click at [423, 166] on div "OK" at bounding box center [318, 171] width 236 height 23
click at [422, 173] on span "OK" at bounding box center [421, 172] width 7 height 6
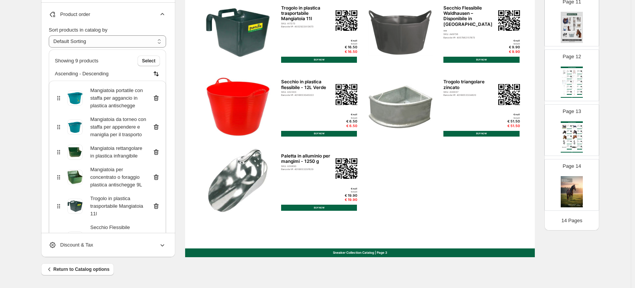
scroll to position [264, 0]
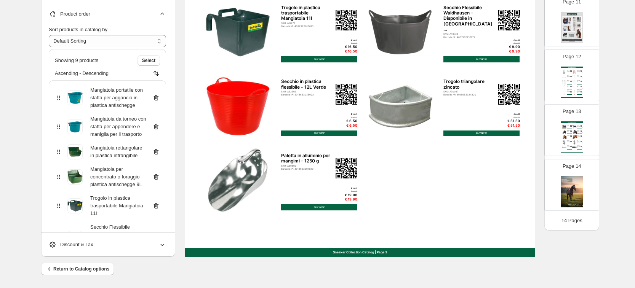
click at [563, 126] on img at bounding box center [564, 127] width 5 height 5
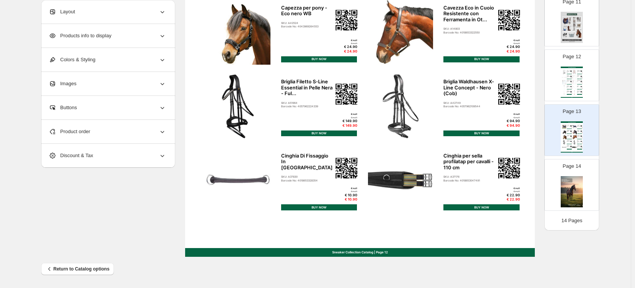
click at [570, 97] on div "Sneaker Collection Catalog | Page undefined" at bounding box center [571, 97] width 22 height 1
type input "**"
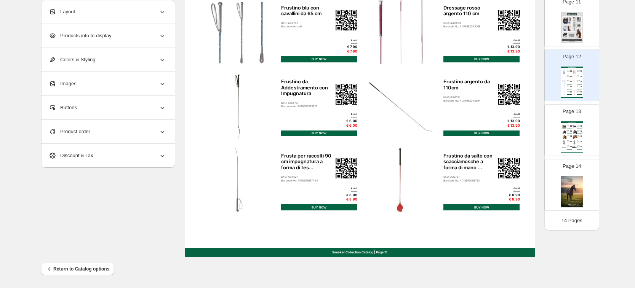
scroll to position [0, 0]
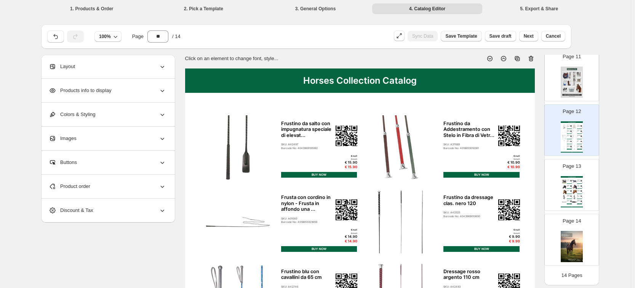
click at [454, 39] on button "Save Template" at bounding box center [461, 36] width 41 height 11
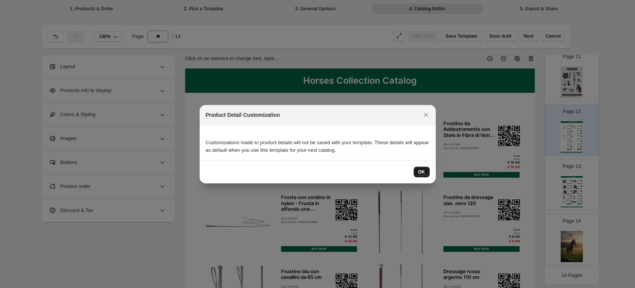
click at [425, 173] on button "OK" at bounding box center [422, 172] width 16 height 11
